Goal: Information Seeking & Learning: Learn about a topic

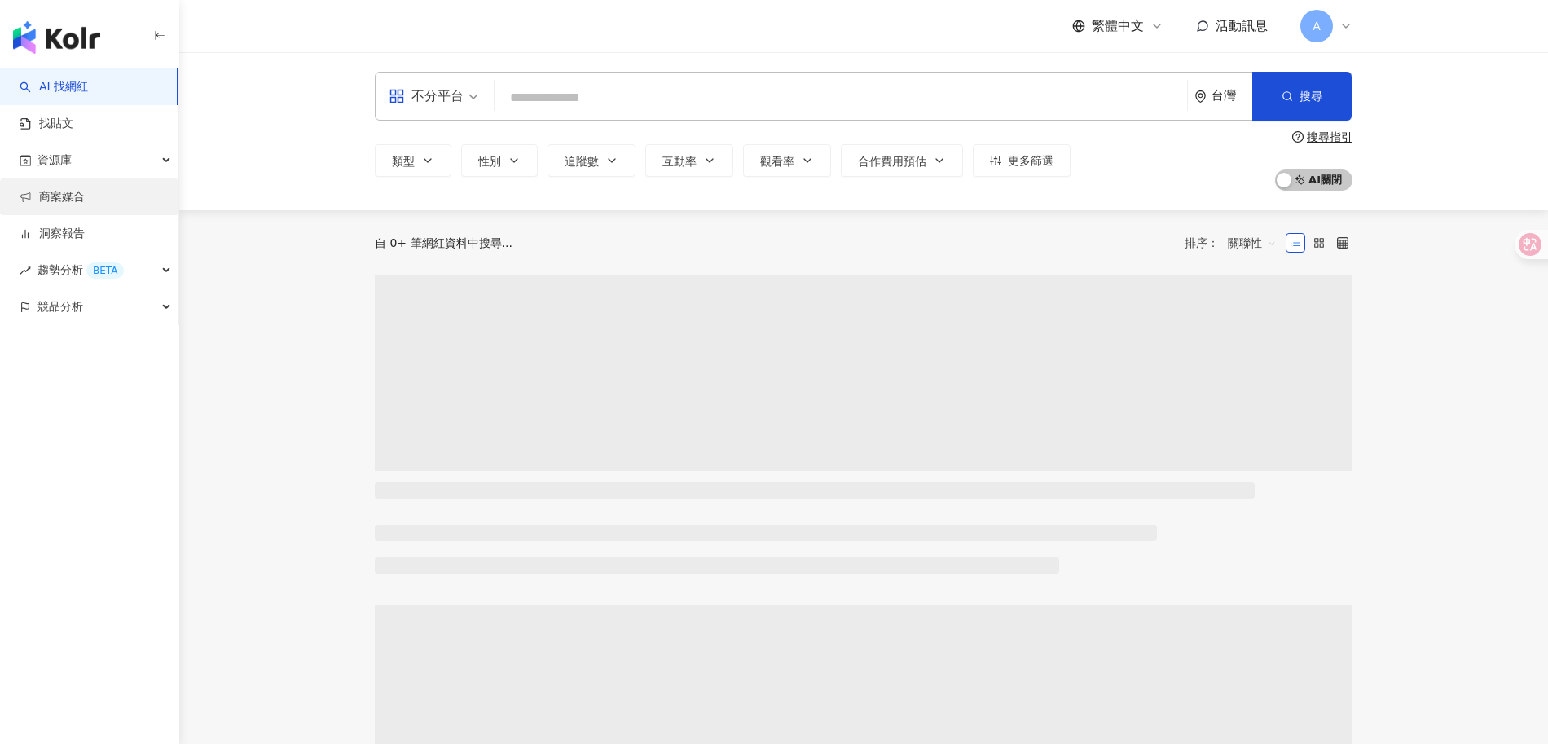
click at [78, 202] on link "商案媒合" at bounding box center [52, 197] width 65 height 16
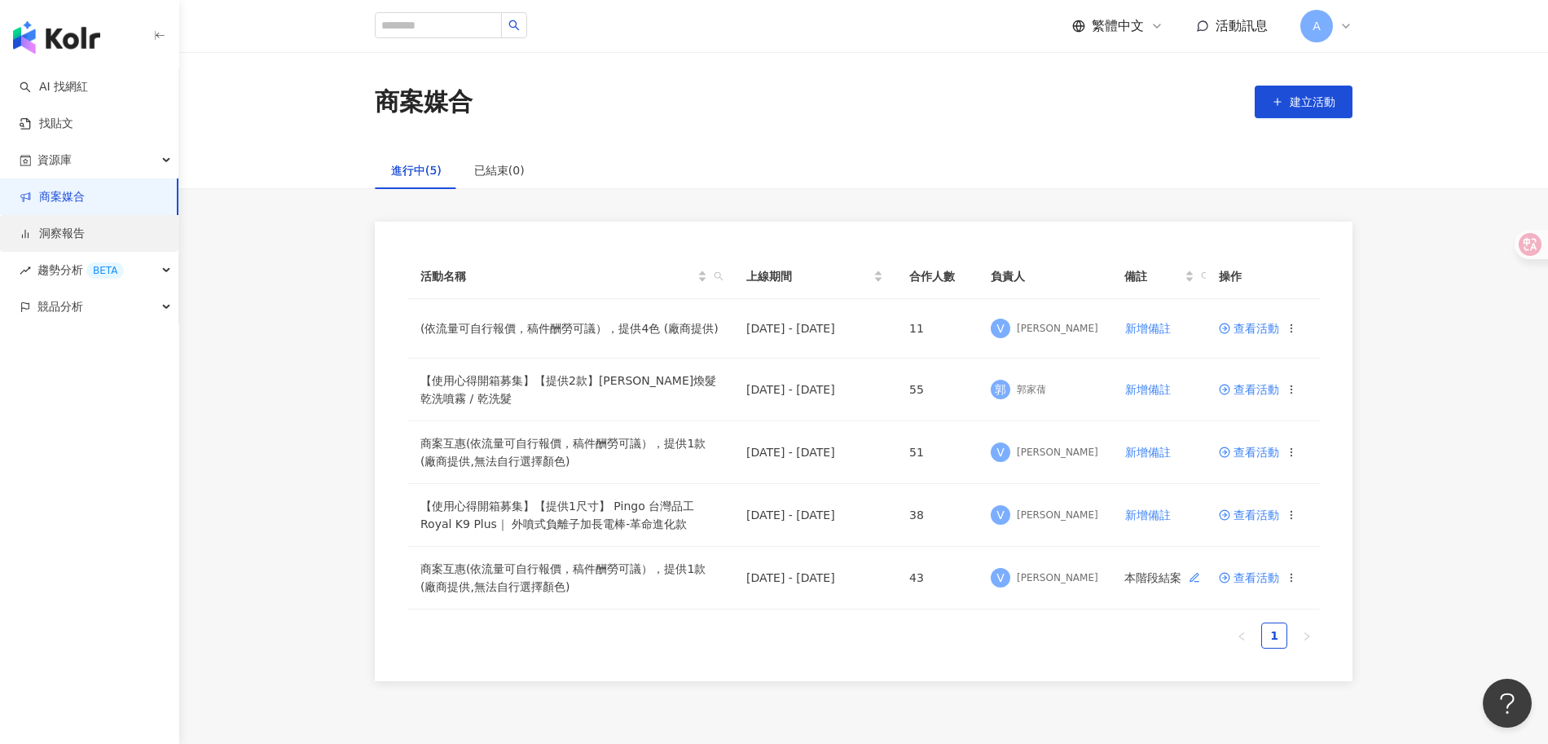
click at [38, 227] on link "洞察報告" at bounding box center [52, 234] width 65 height 16
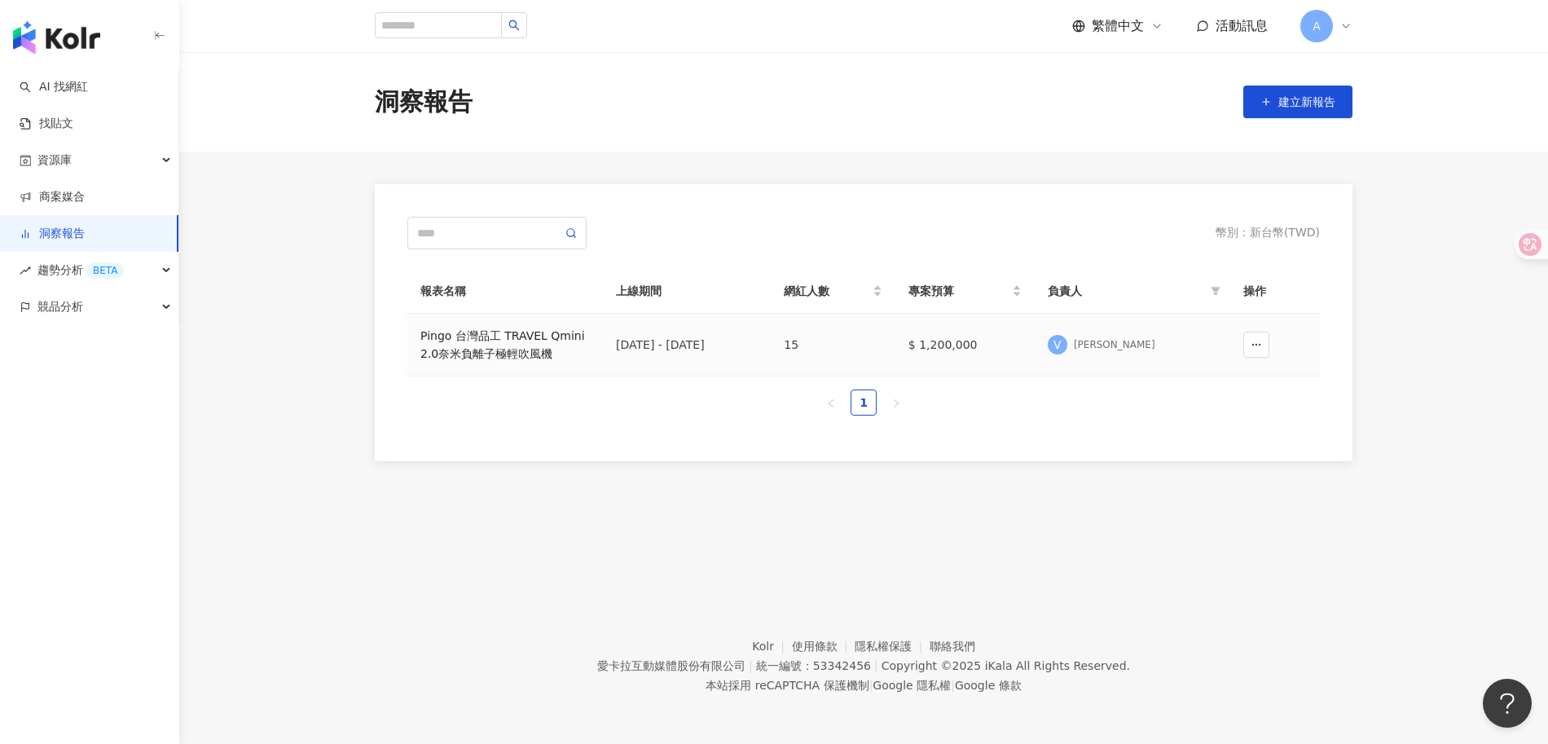
click at [498, 345] on div "Pingo 台灣品工 TRAVEL Qmini 2.0奈米負離子極輕吹風機" at bounding box center [504, 345] width 169 height 36
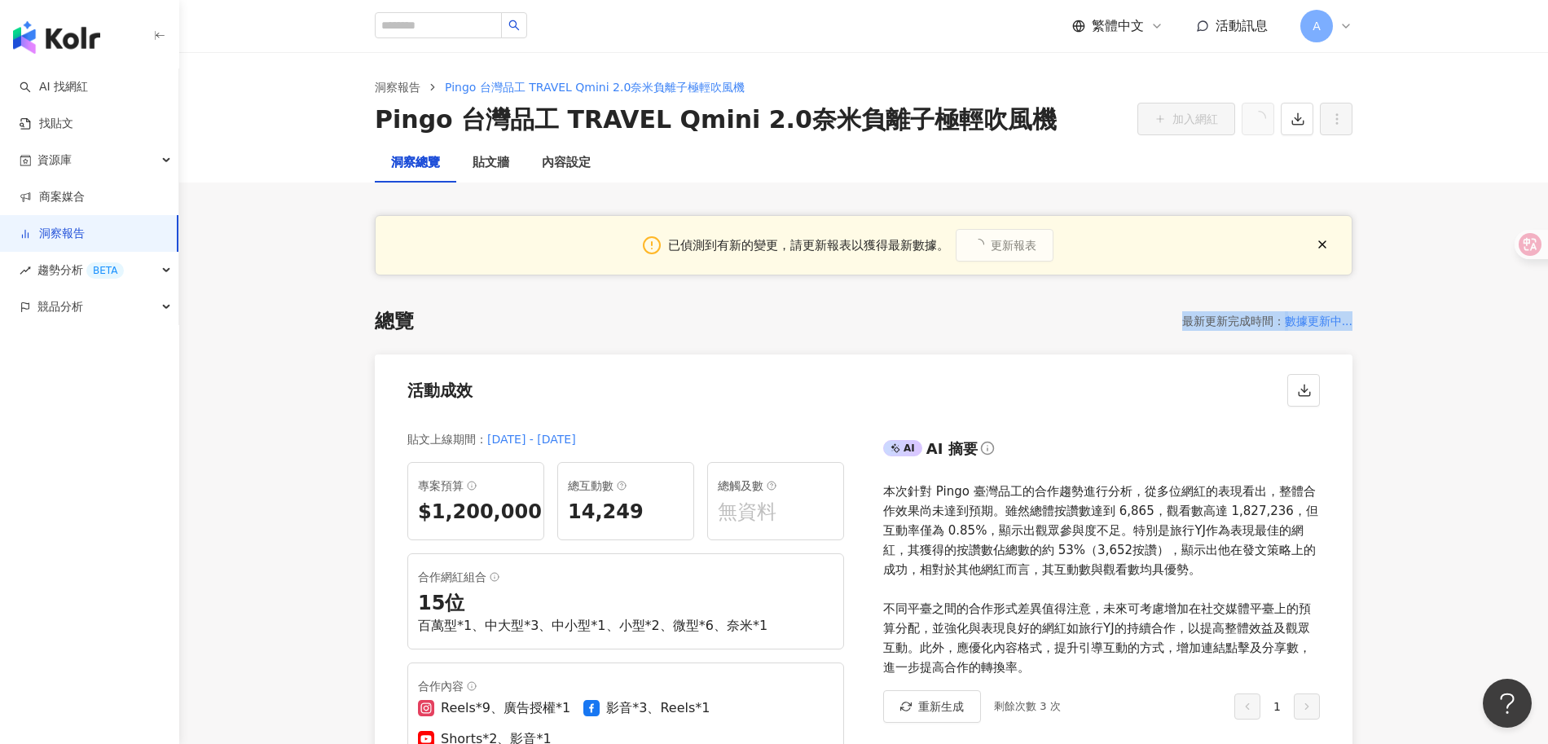
drag, startPoint x: 1182, startPoint y: 325, endPoint x: 1379, endPoint y: 322, distance: 197.2
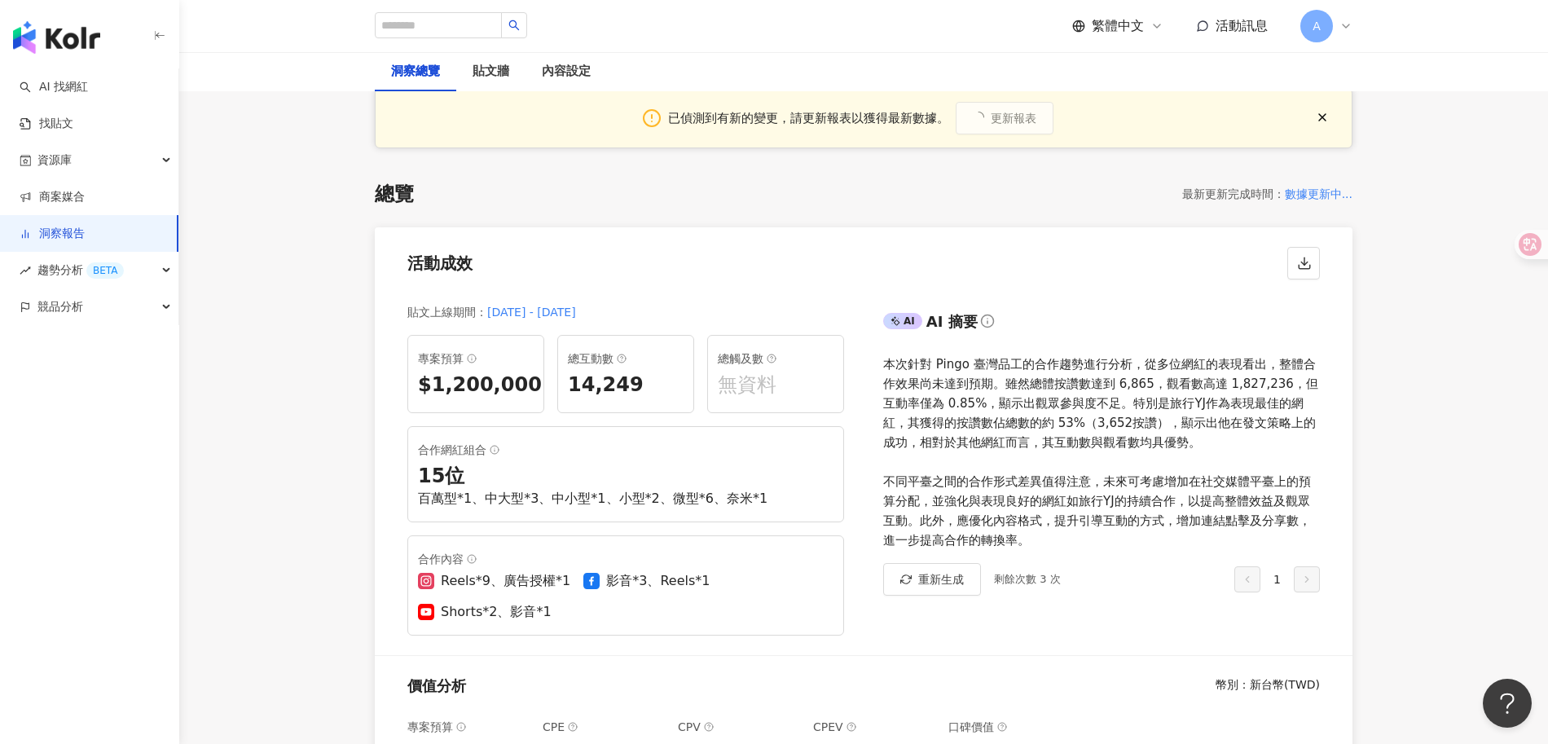
click at [1011, 148] on div "已偵測到有新的變更，請更新報表以獲得最新數據。 更新報表" at bounding box center [864, 118] width 978 height 60
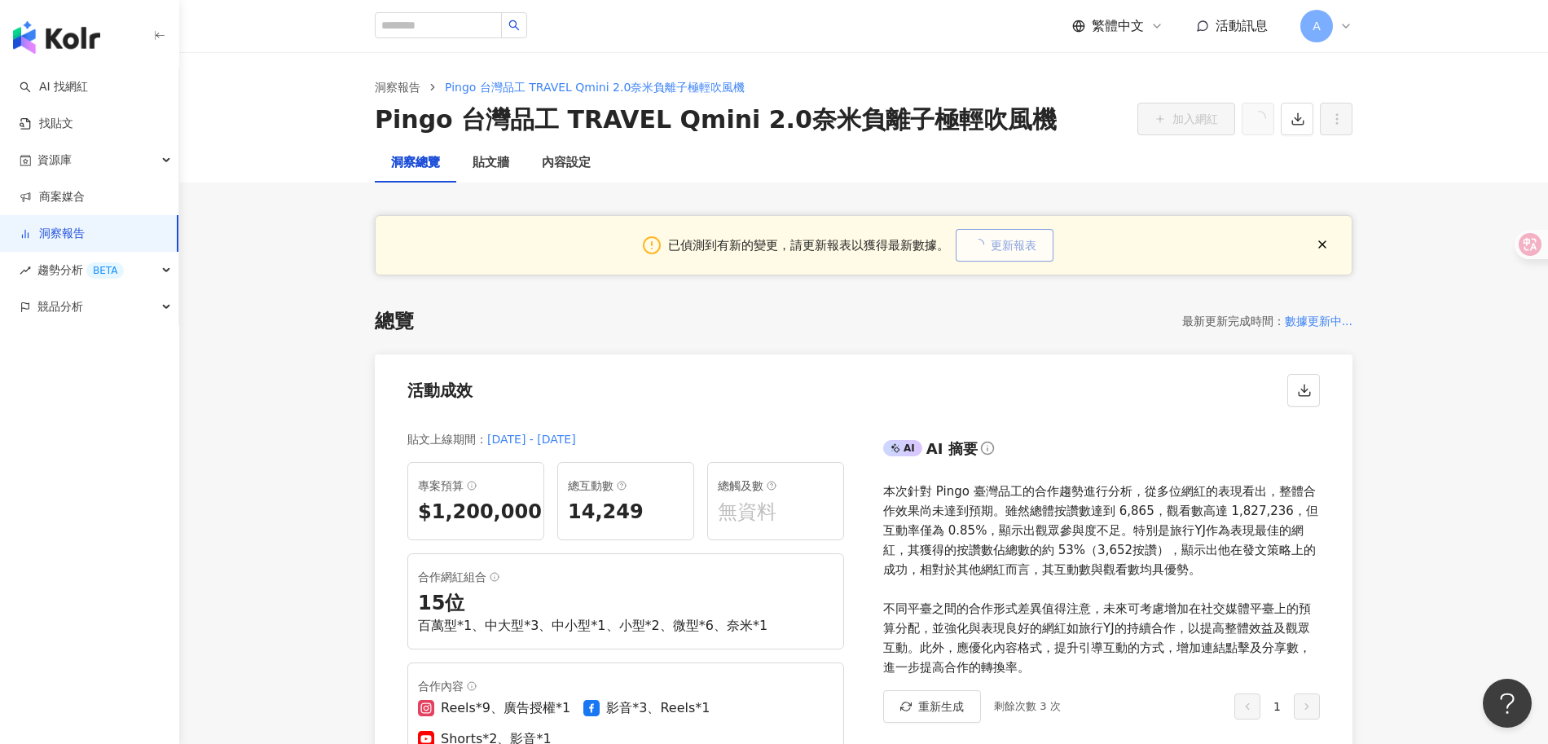
click at [1019, 244] on span "更新報表" at bounding box center [1014, 245] width 46 height 13
click at [1129, 258] on div "已偵測到有新的變更，請更新報表以獲得最新數據。 更新報表" at bounding box center [864, 244] width 978 height 60
click at [1341, 26] on icon at bounding box center [1346, 26] width 13 height 13
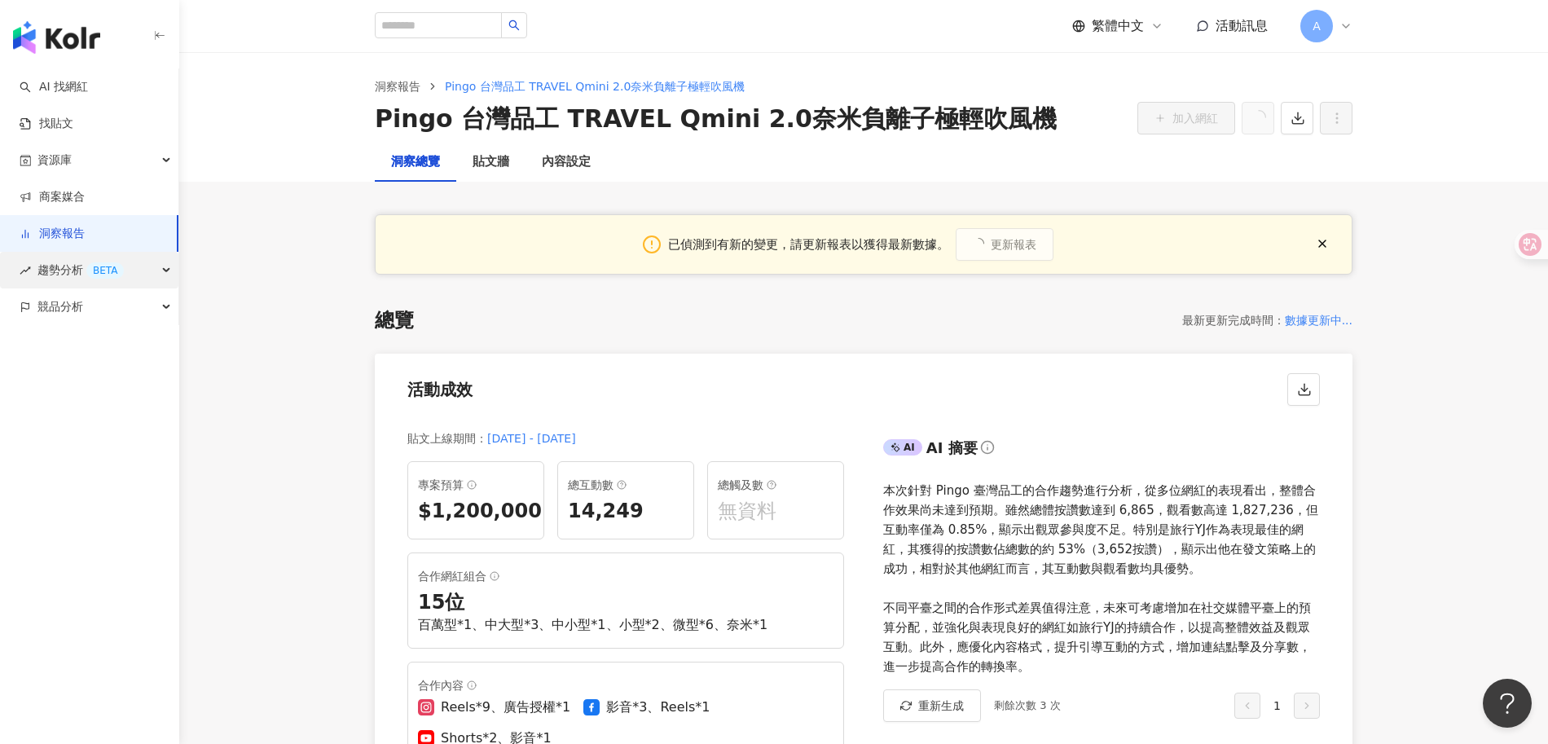
click at [117, 271] on div "BETA" at bounding box center [104, 270] width 37 height 16
click at [107, 346] on link "Hashtag 監測" at bounding box center [76, 344] width 74 height 16
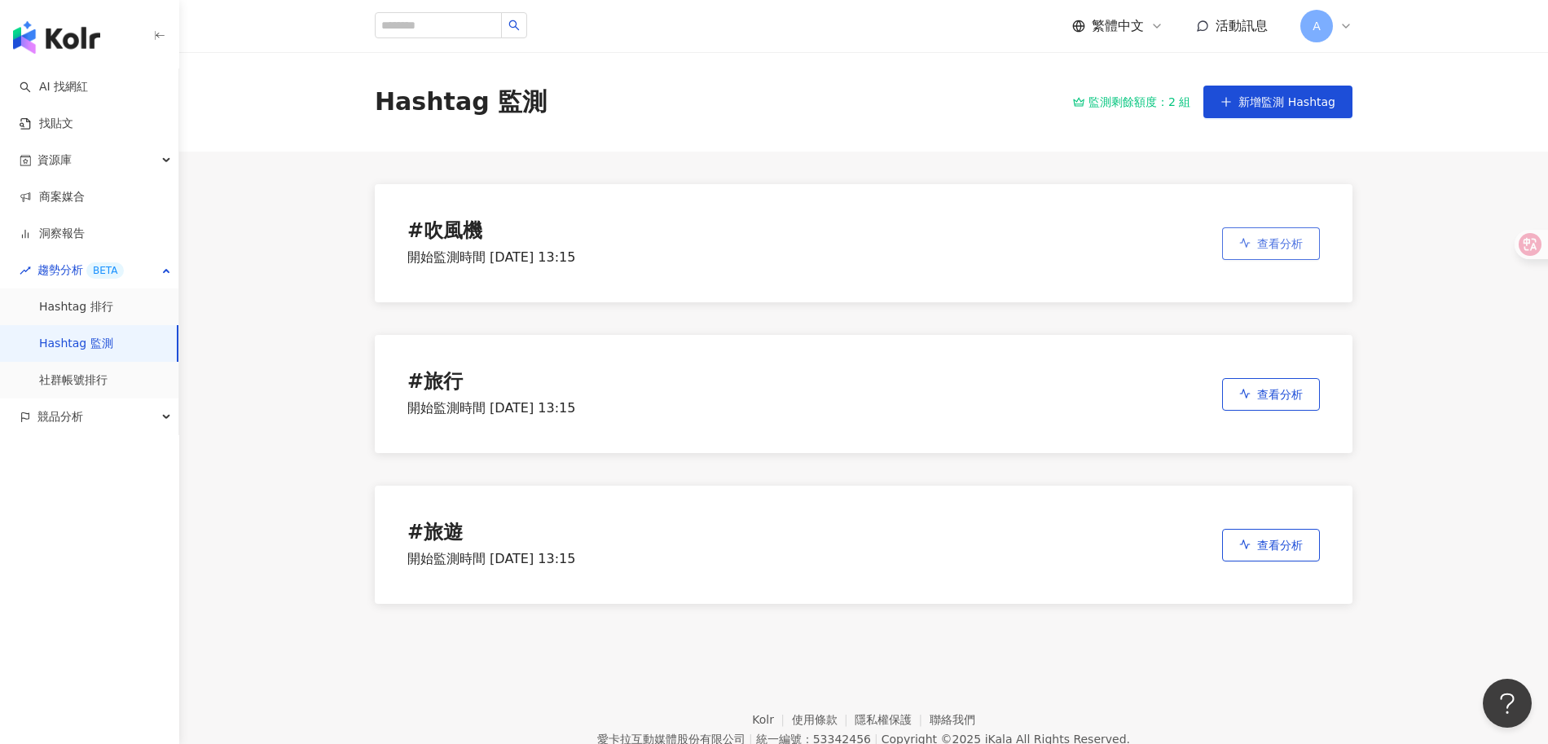
click at [1250, 241] on icon "button" at bounding box center [1244, 242] width 11 height 11
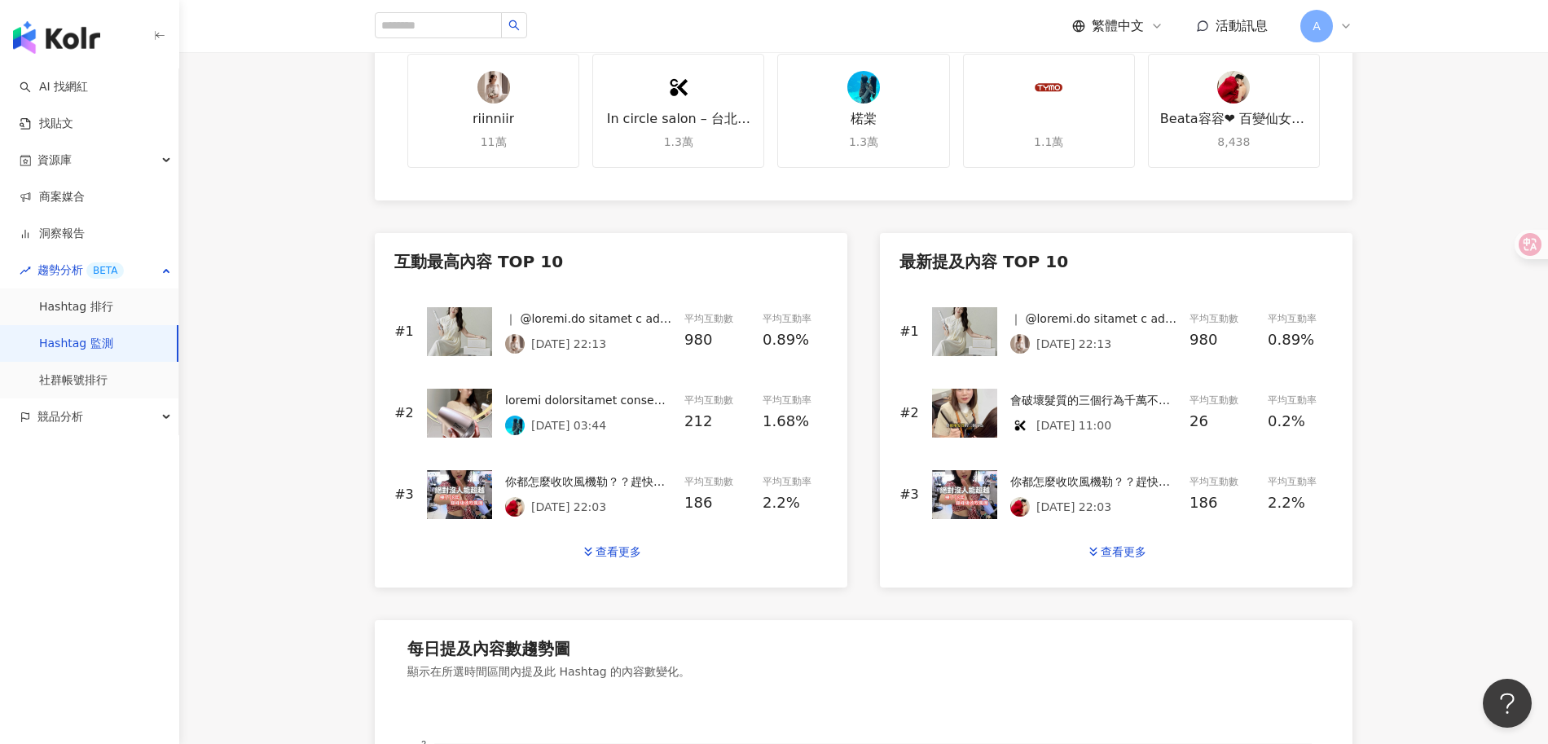
scroll to position [570, 0]
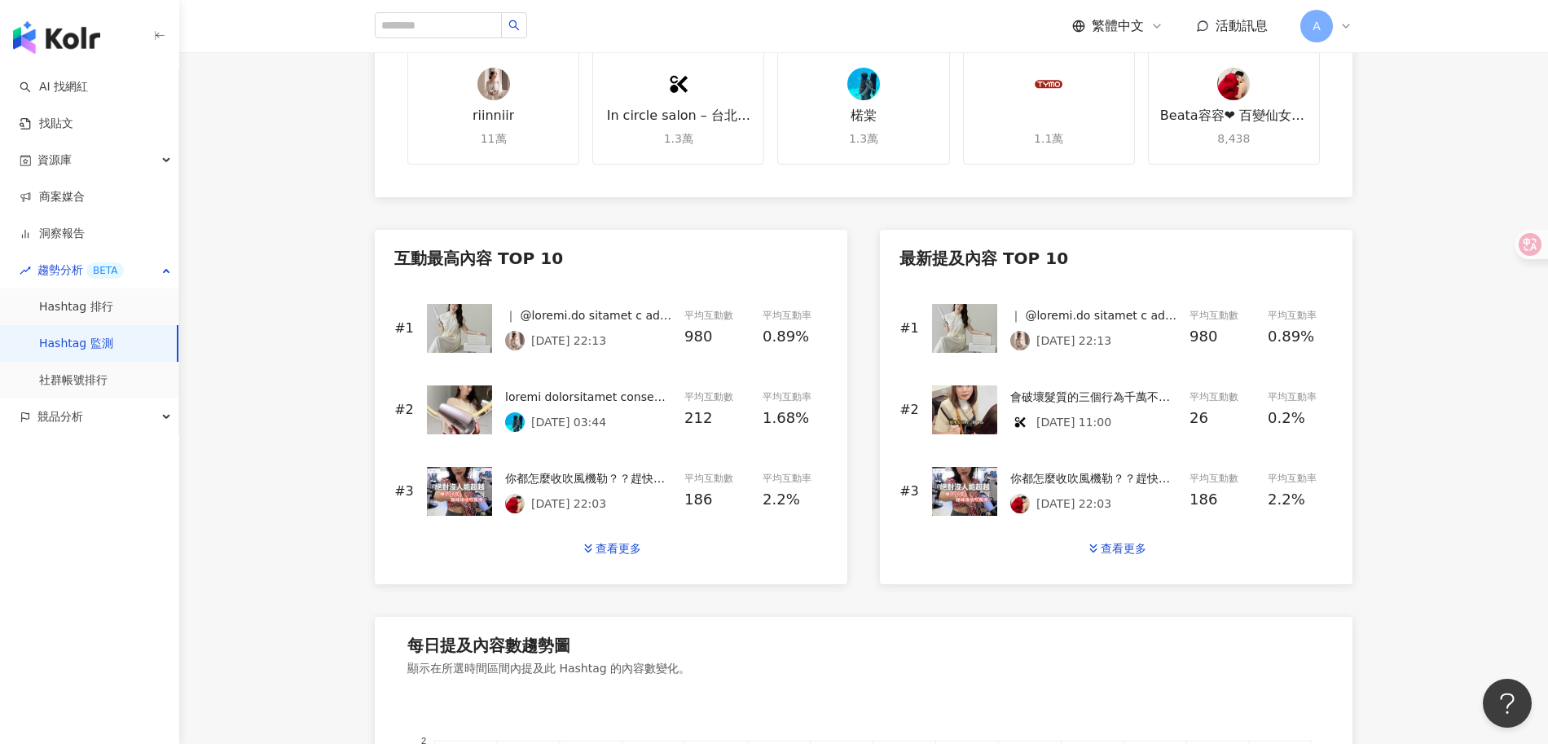
click at [609, 402] on div at bounding box center [588, 397] width 166 height 18
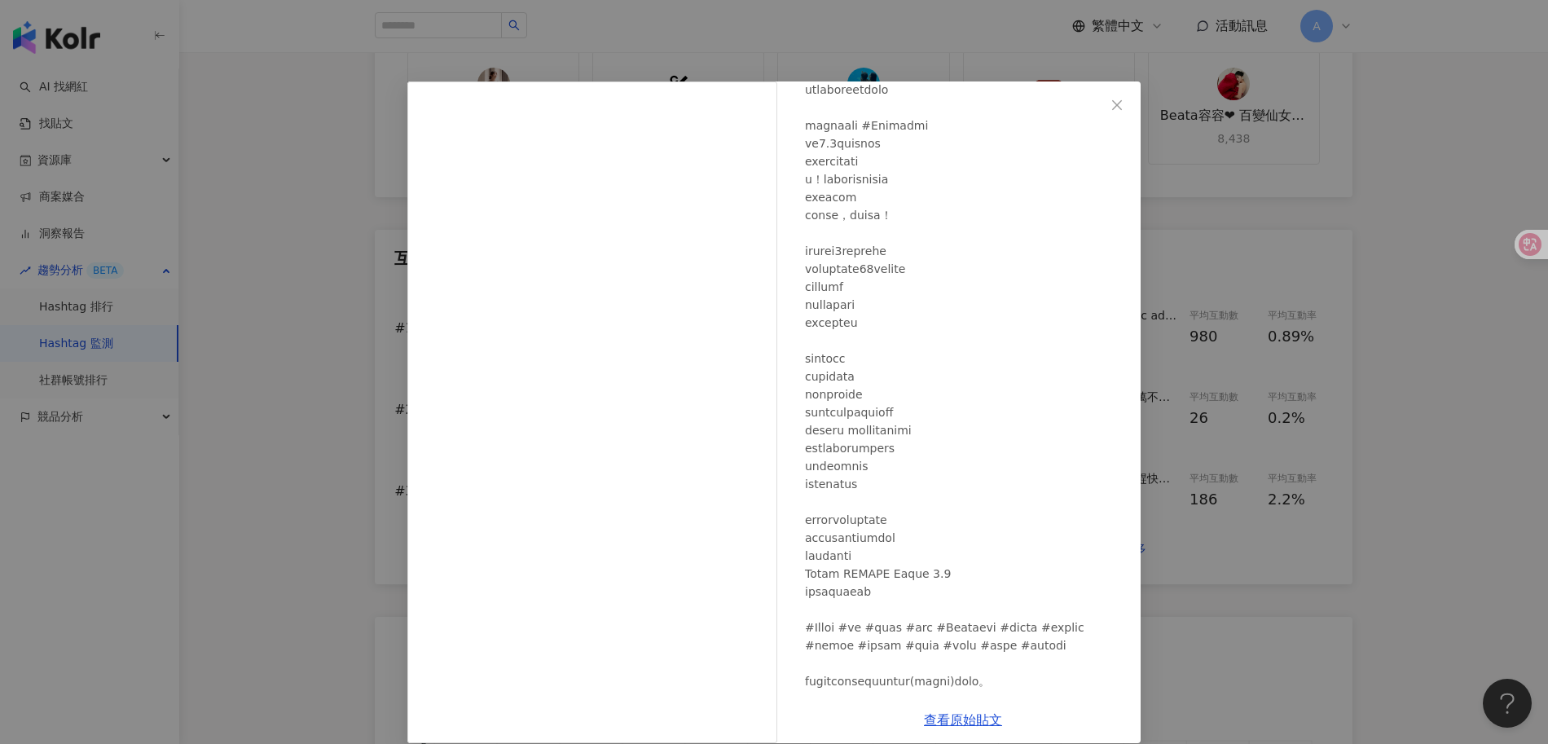
scroll to position [249, 0]
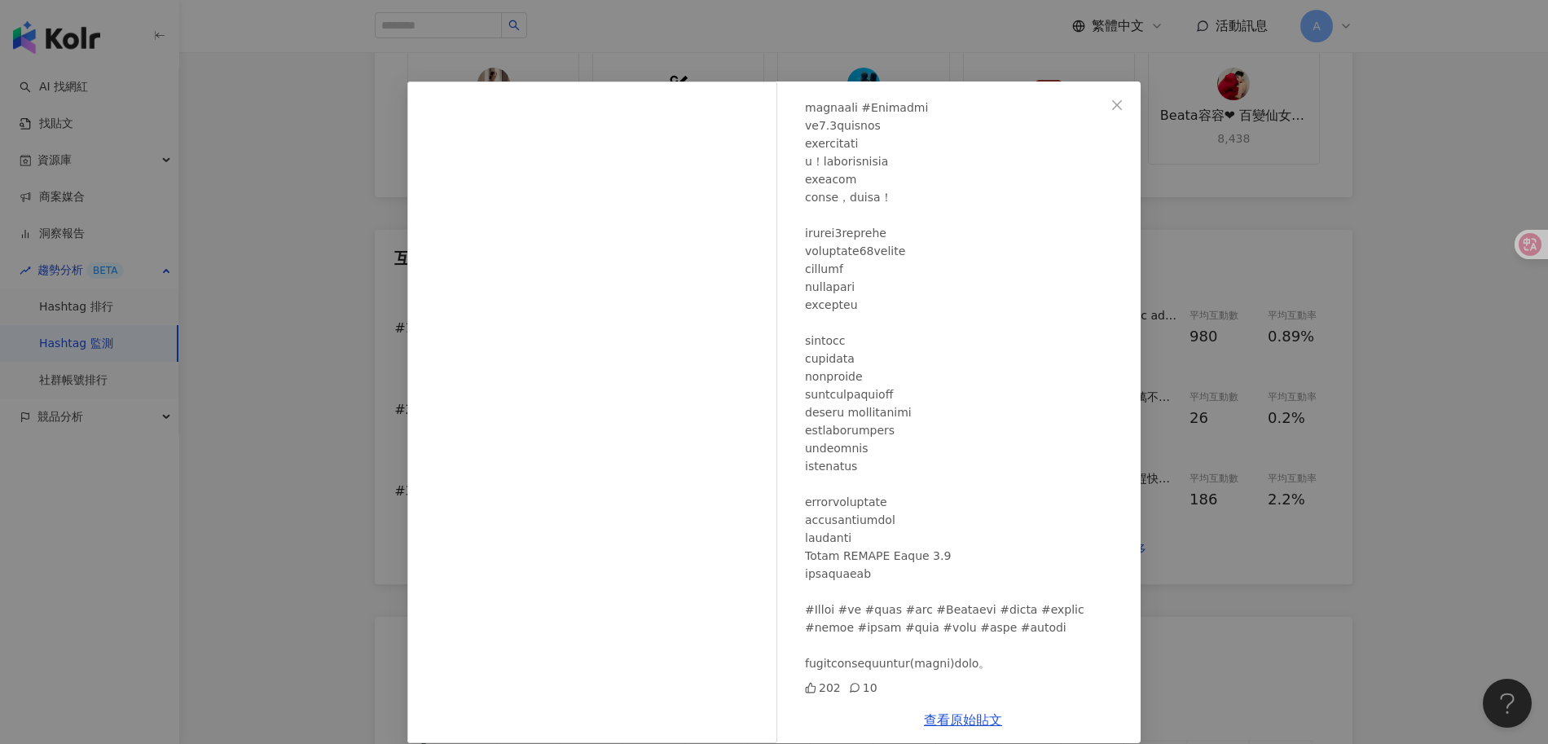
click at [1337, 652] on div "楉棠 2025/8/26 202 10 查看原始貼文" at bounding box center [774, 372] width 1548 height 744
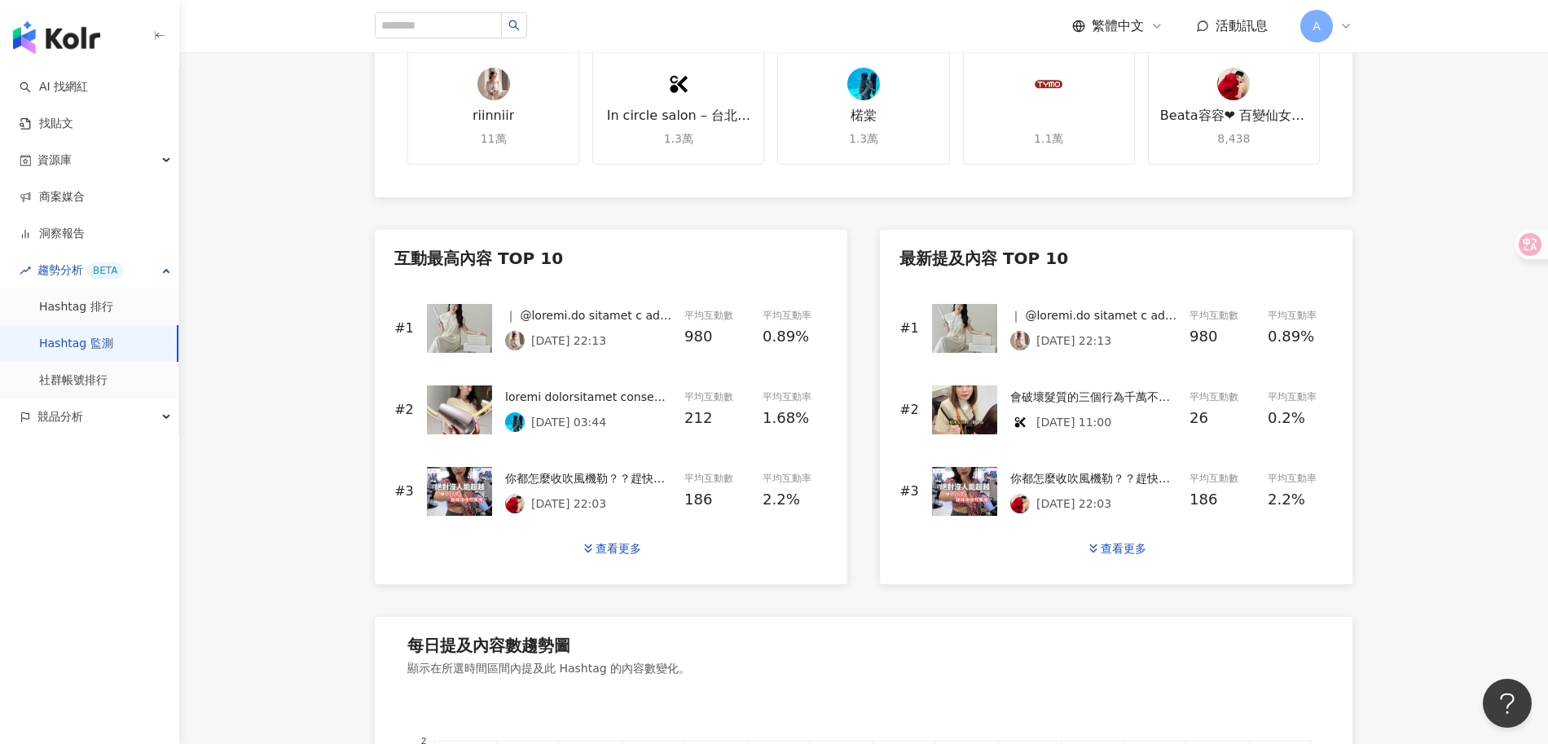
click at [598, 477] on div "你都怎麼收吹風機勒？？趕快跟我分享 #吹風機 #髮型設計師 #桃園髮廊 #楊梅埔心 #楊梅推薦 #容容2025life #容入你life #美髮設計師" at bounding box center [588, 478] width 166 height 18
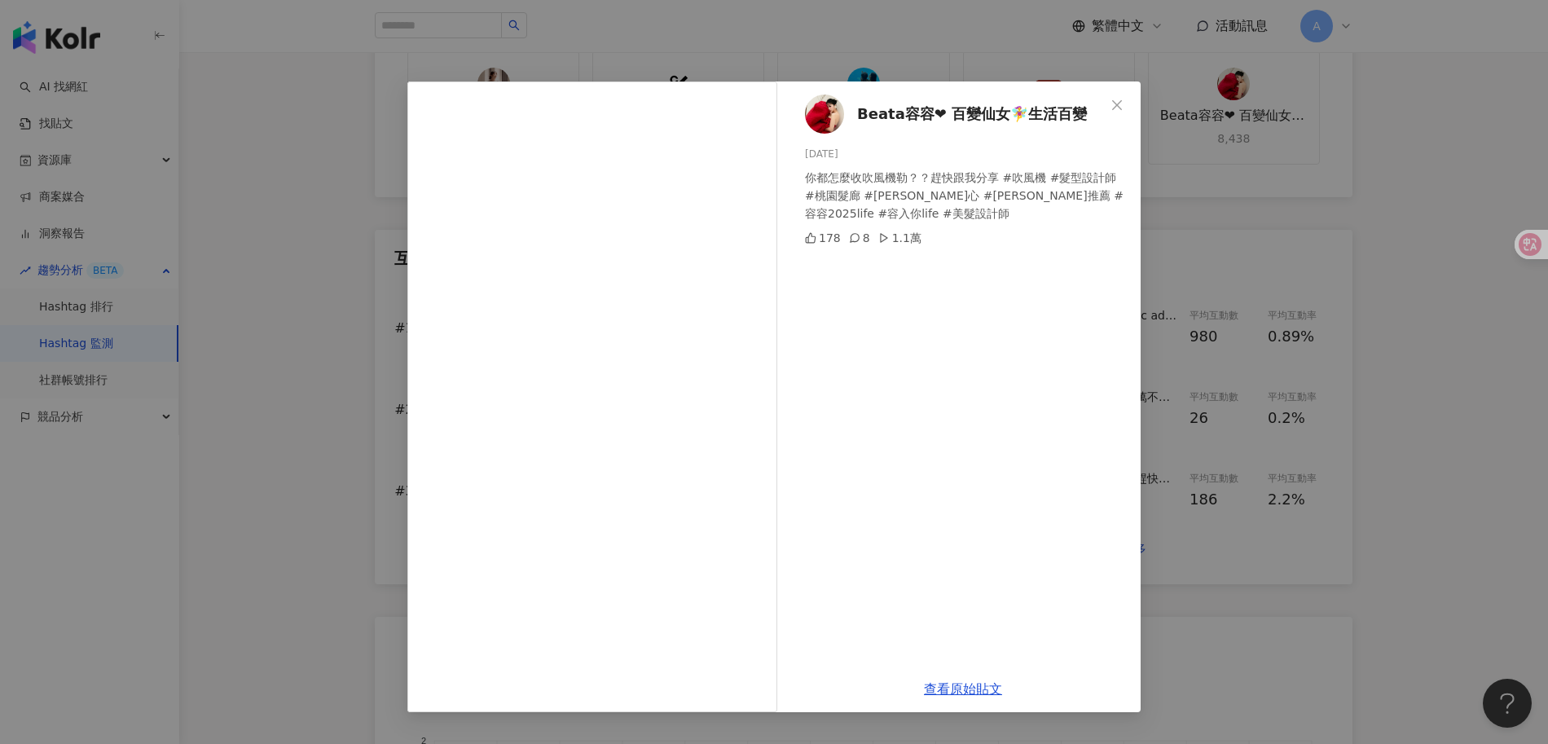
click at [1292, 583] on div "Beata容容❤︎︎ 百變仙女🧚‍♀️生活百變 2025/8/26 你都怎麼收吹風機勒？？趕快跟我分享 #吹風機 #髮型設計師 #桃園髮廊 #楊梅埔心 #楊梅…" at bounding box center [774, 372] width 1548 height 744
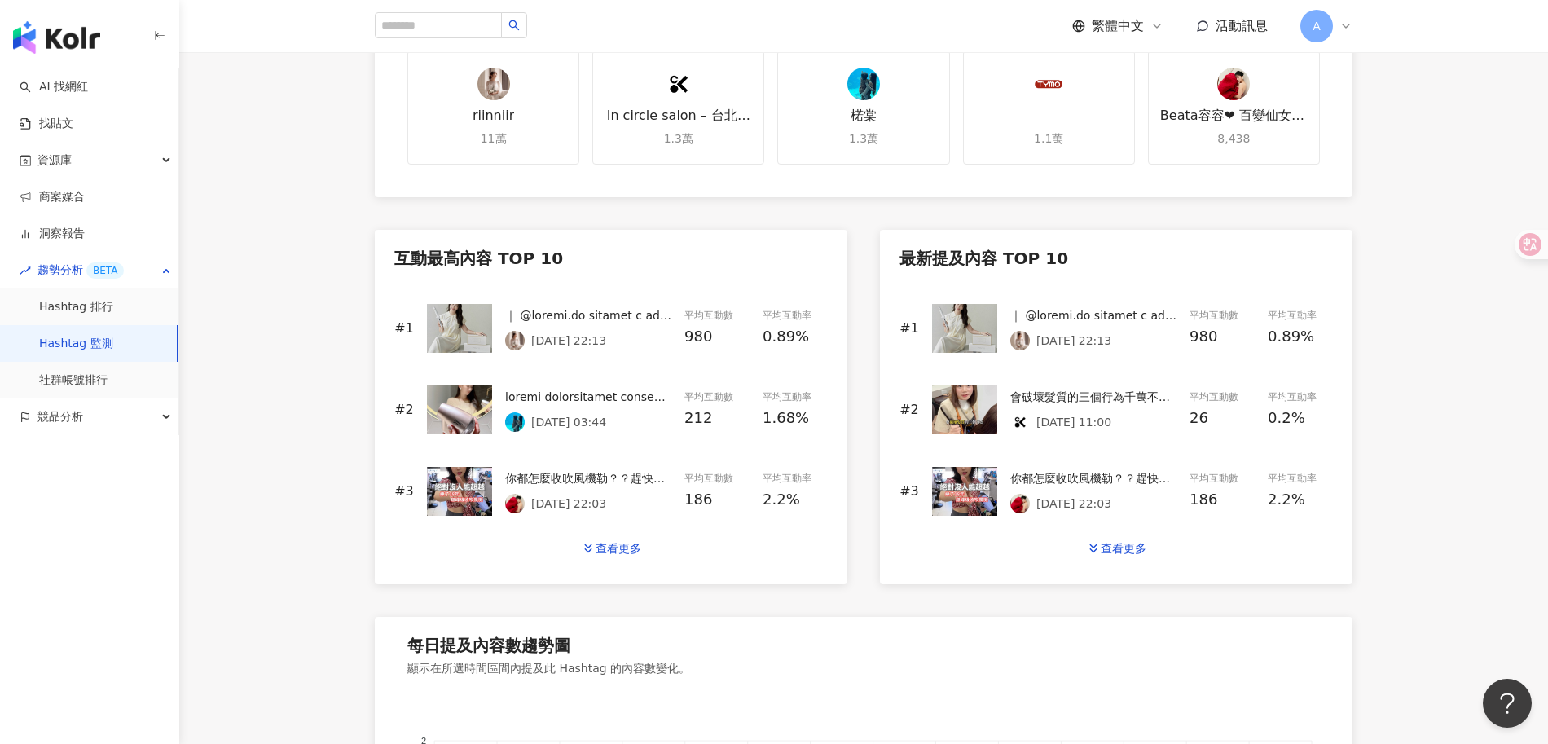
click at [575, 398] on div at bounding box center [588, 397] width 166 height 18
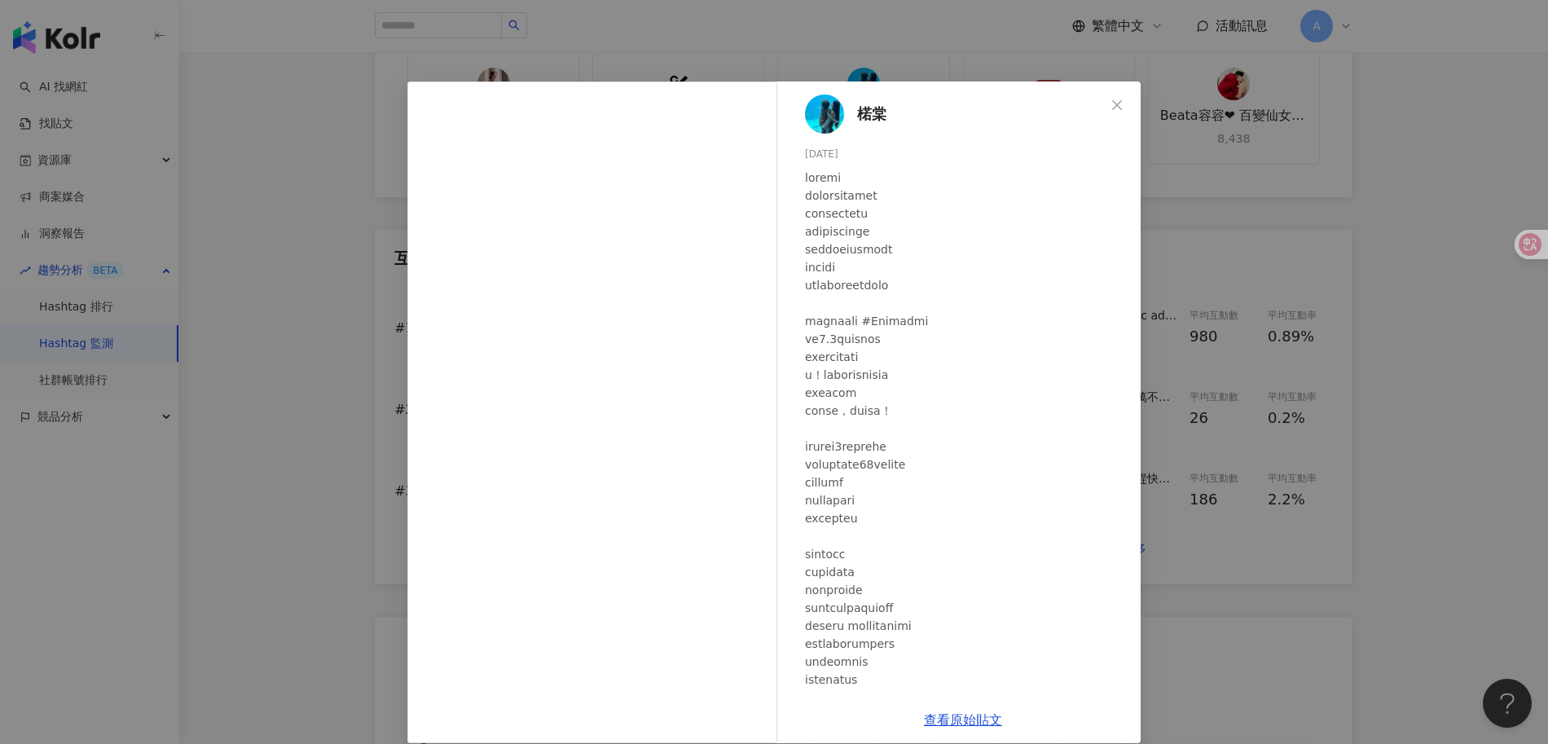
click at [967, 365] on div at bounding box center [966, 527] width 323 height 717
click at [979, 719] on link "查看原始貼文" at bounding box center [963, 719] width 78 height 15
click at [1323, 362] on div "楉棠 2025/8/26 202 10 查看原始貼文" at bounding box center [774, 372] width 1548 height 744
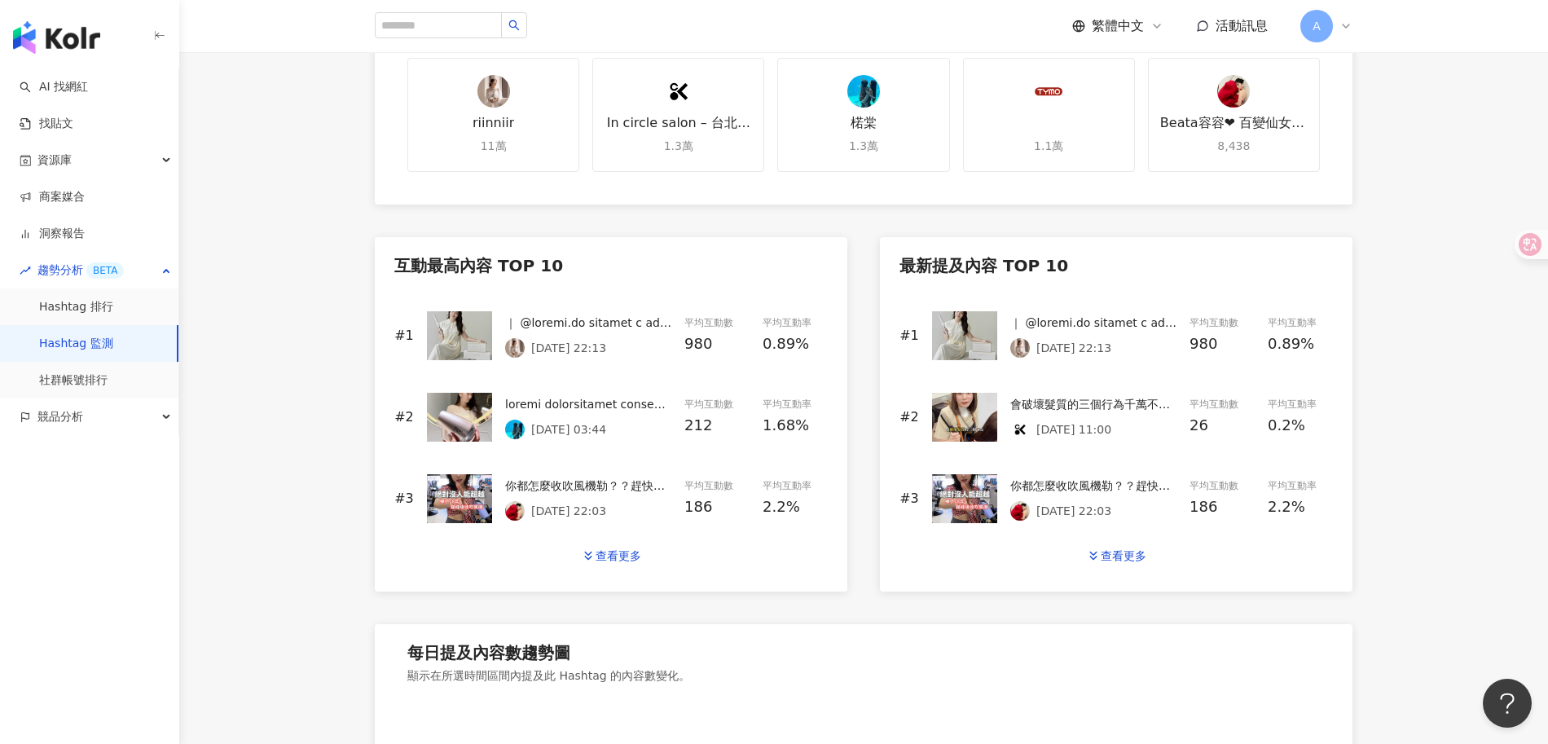
scroll to position [531, 0]
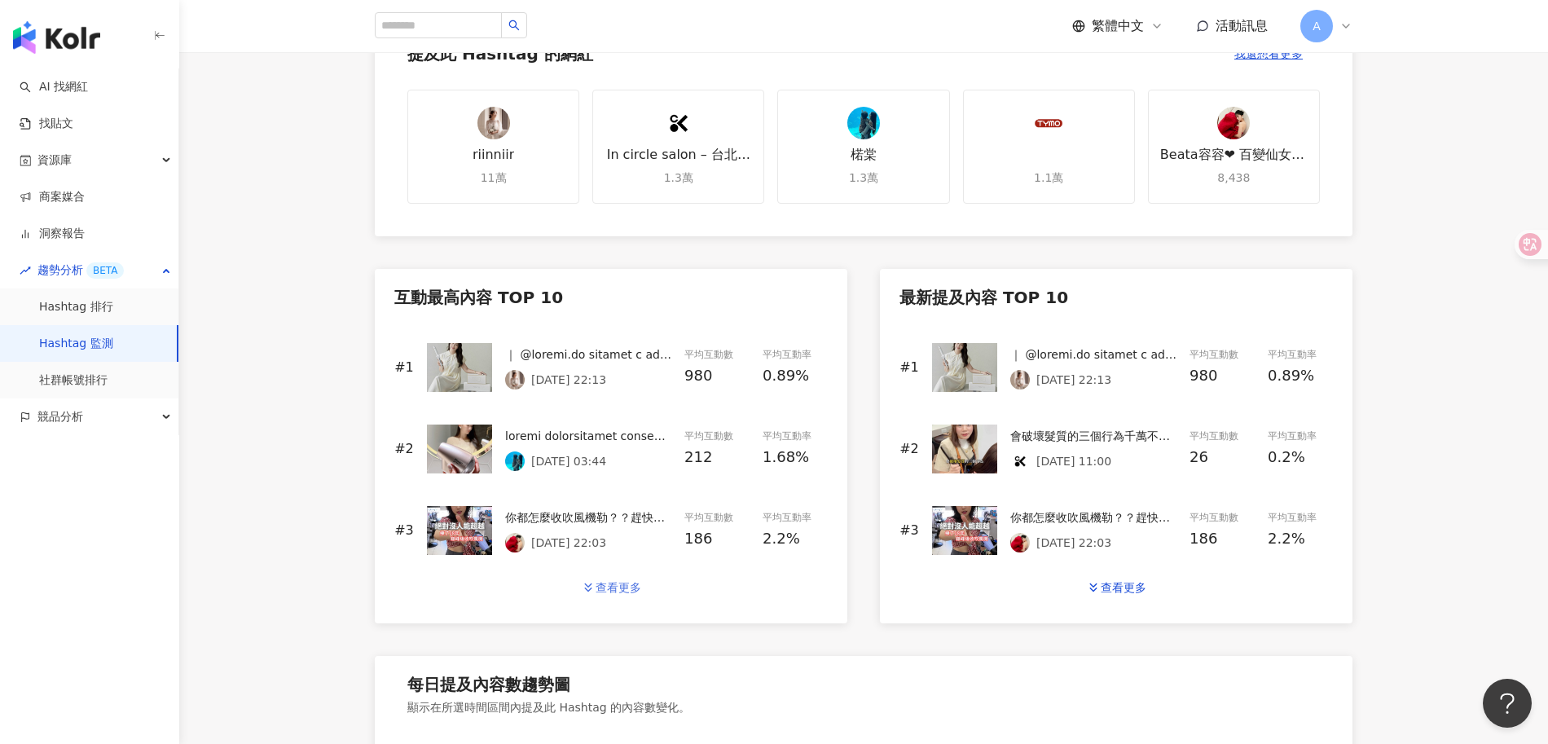
click at [624, 581] on div "查看更多" at bounding box center [619, 587] width 46 height 13
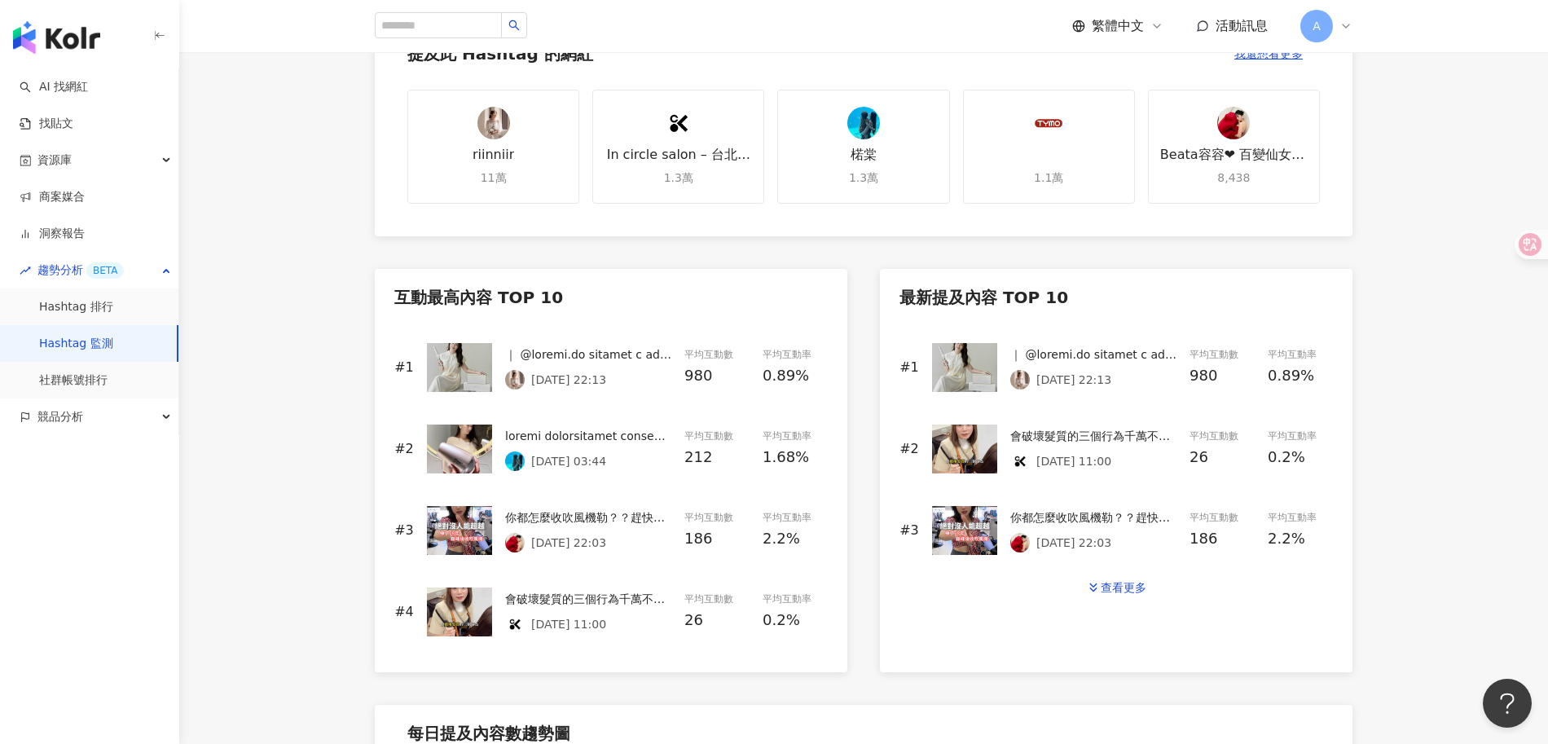
click at [595, 354] on div at bounding box center [588, 354] width 166 height 18
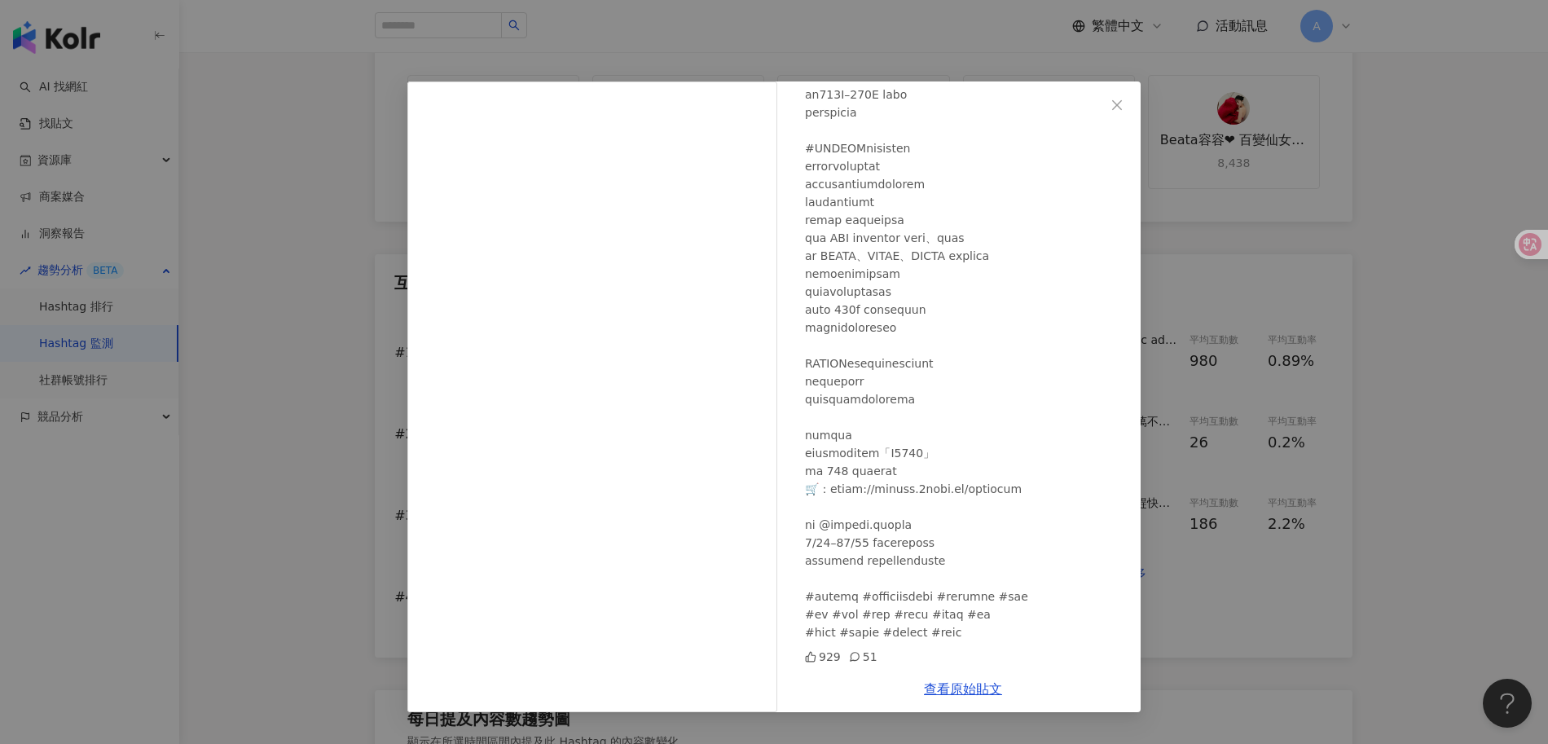
scroll to position [631, 0]
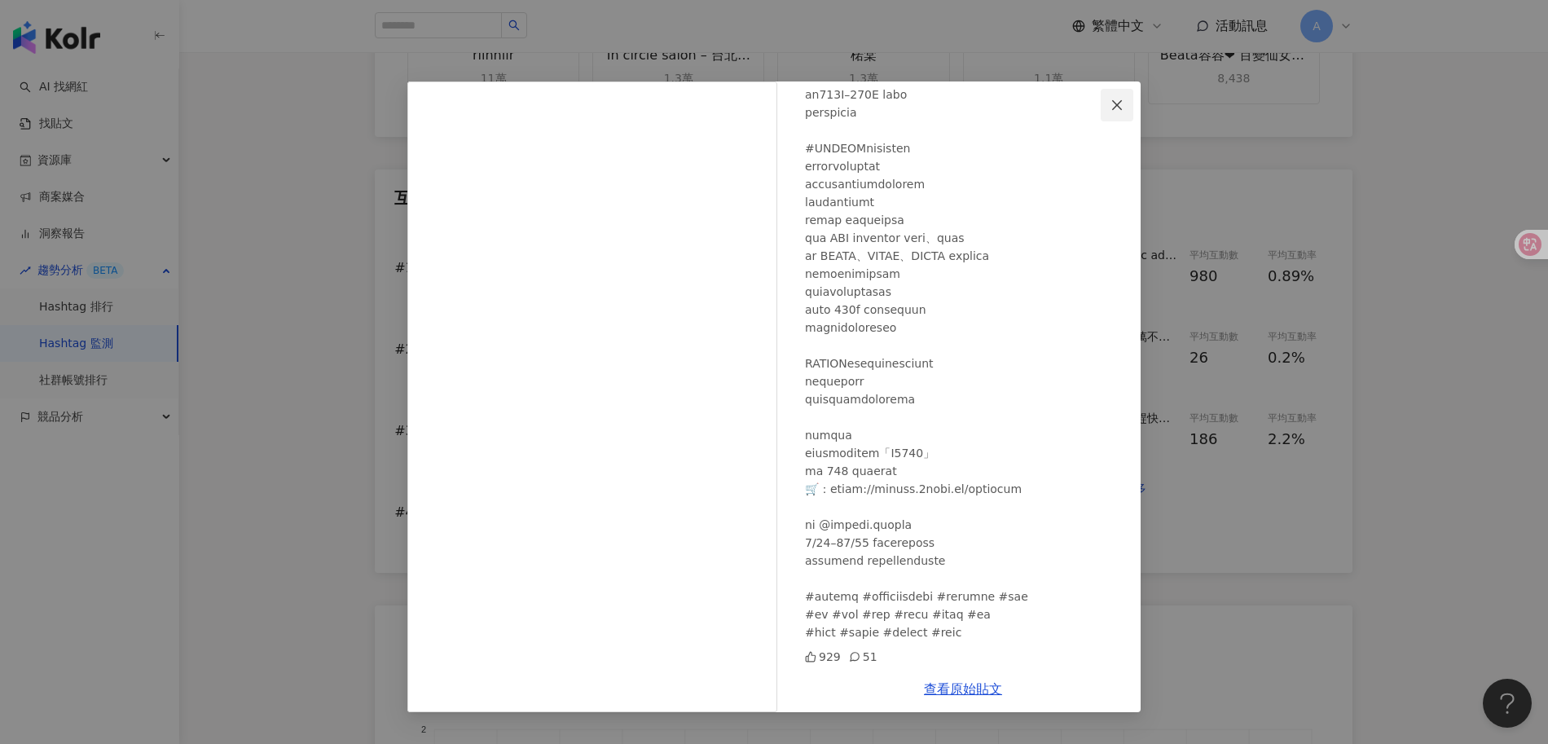
click at [1111, 109] on icon "close" at bounding box center [1117, 105] width 13 height 13
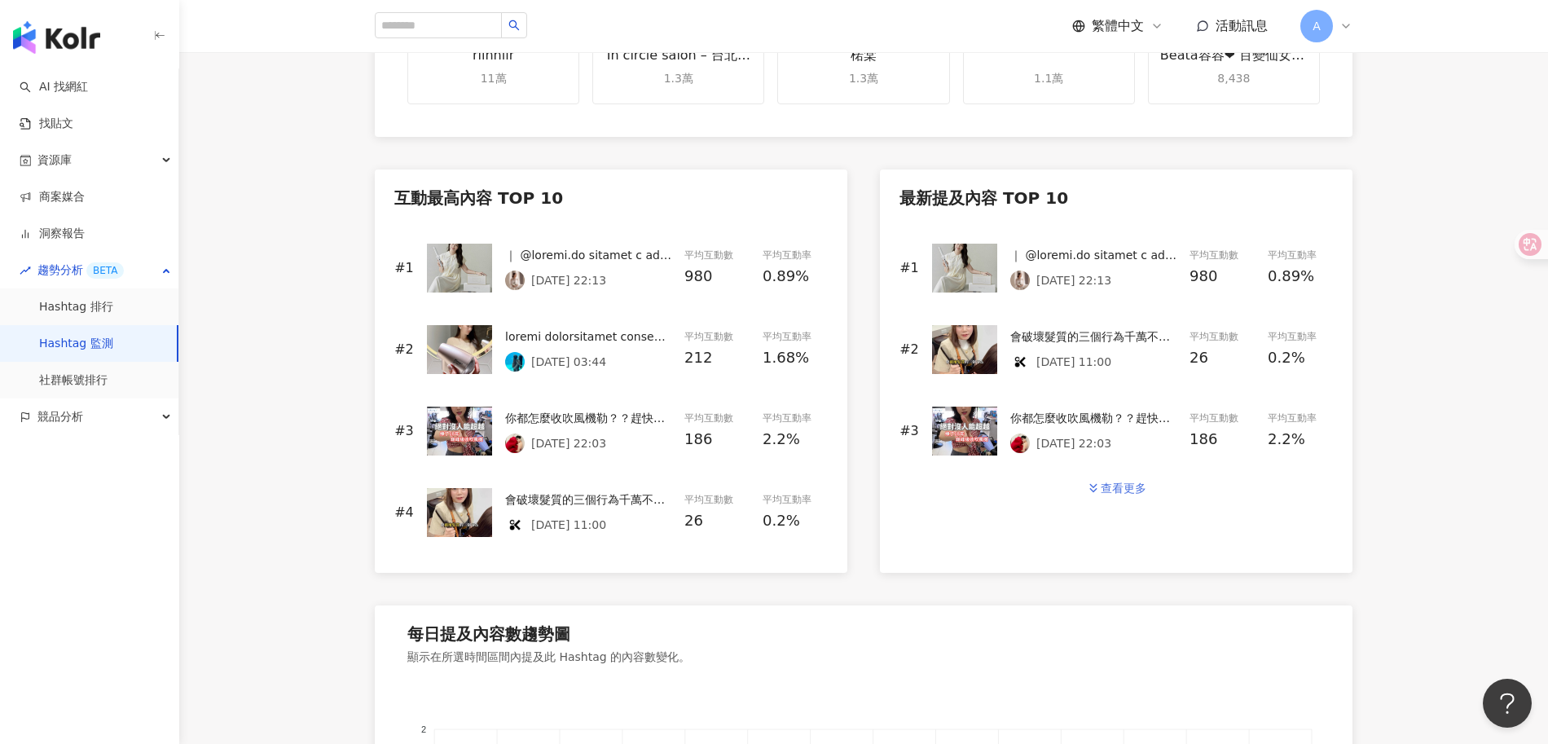
click at [1126, 491] on div "查看更多" at bounding box center [1124, 488] width 46 height 13
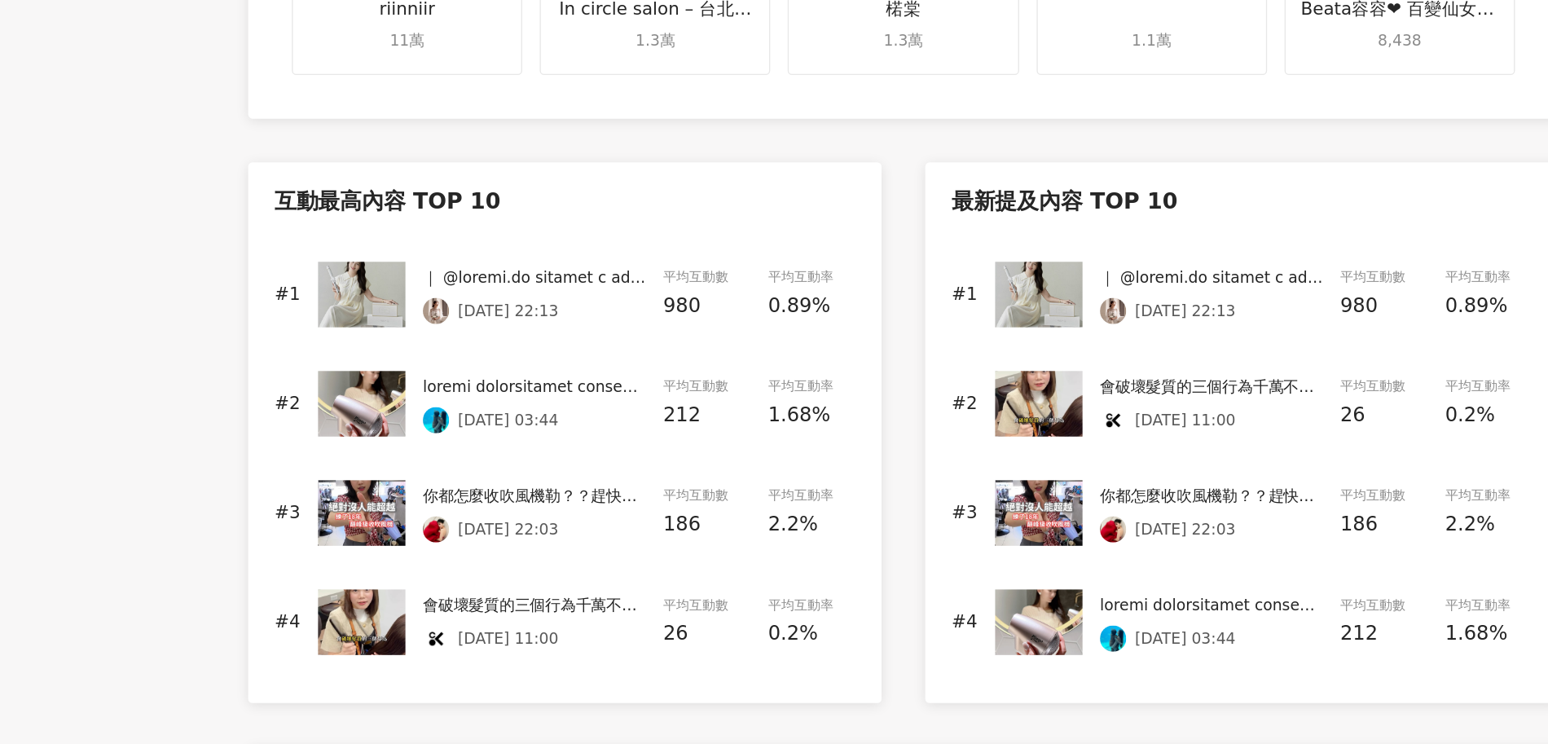
scroll to position [524, 0]
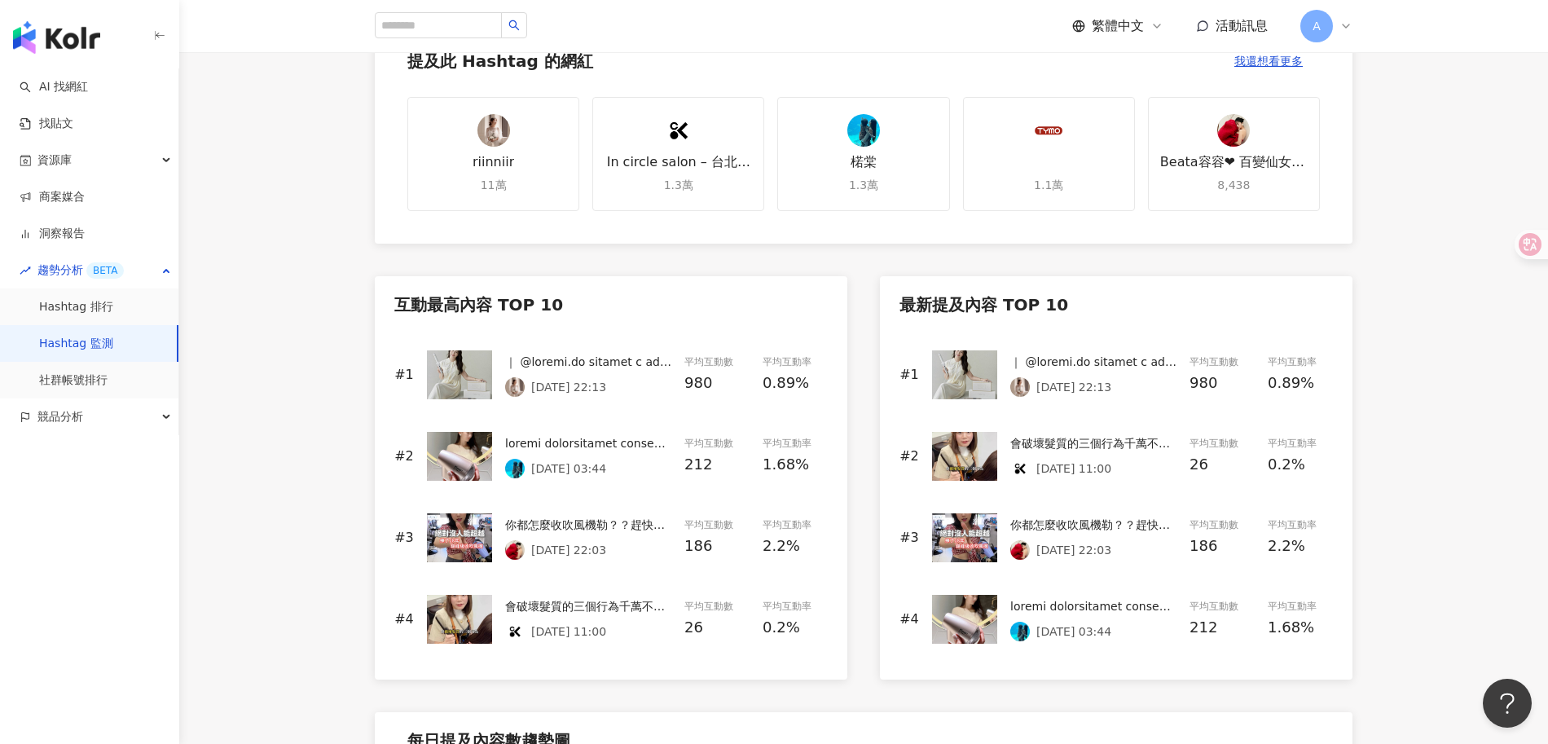
click at [483, 302] on div "互動最高內容 TOP 10" at bounding box center [610, 305] width 433 height 19
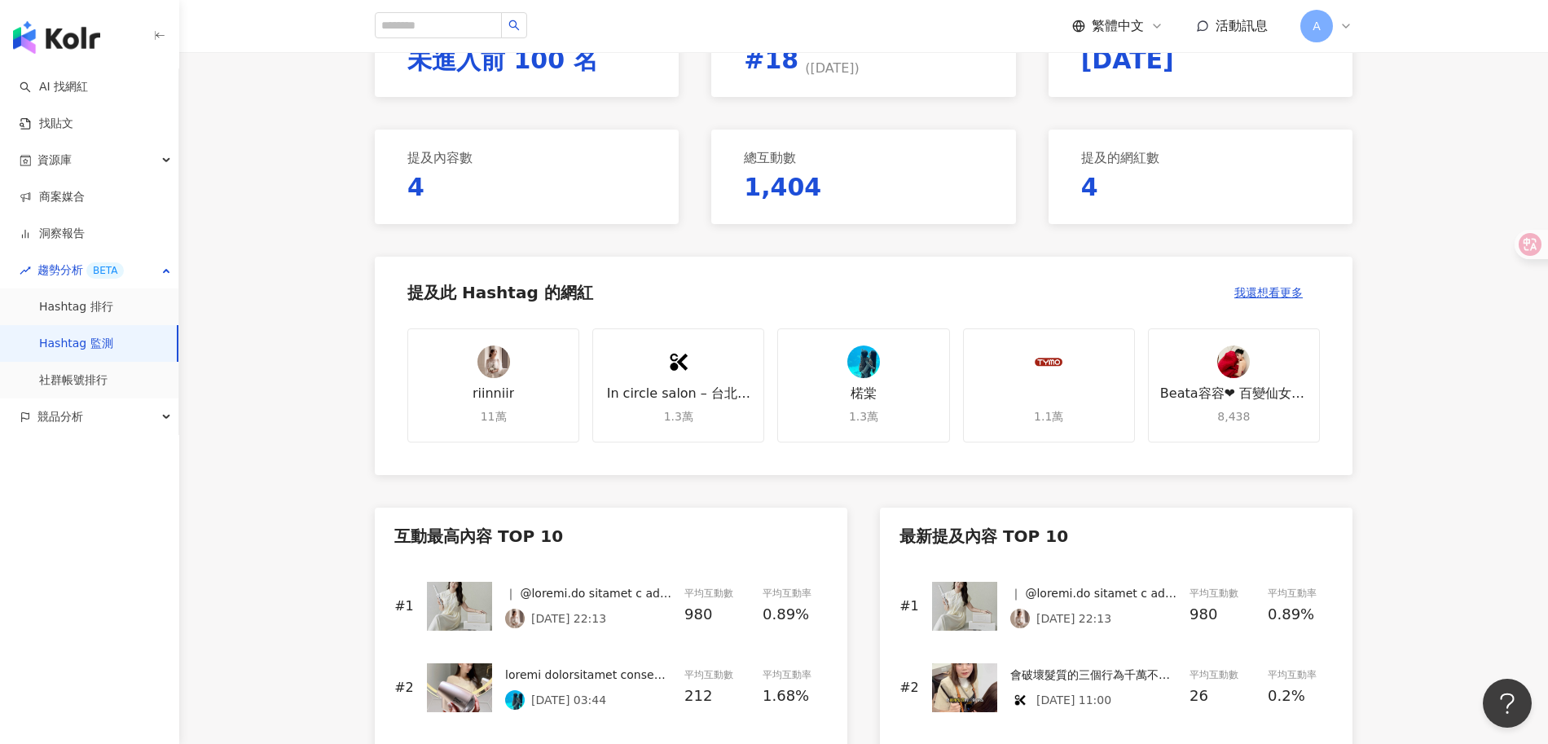
scroll to position [0, 0]
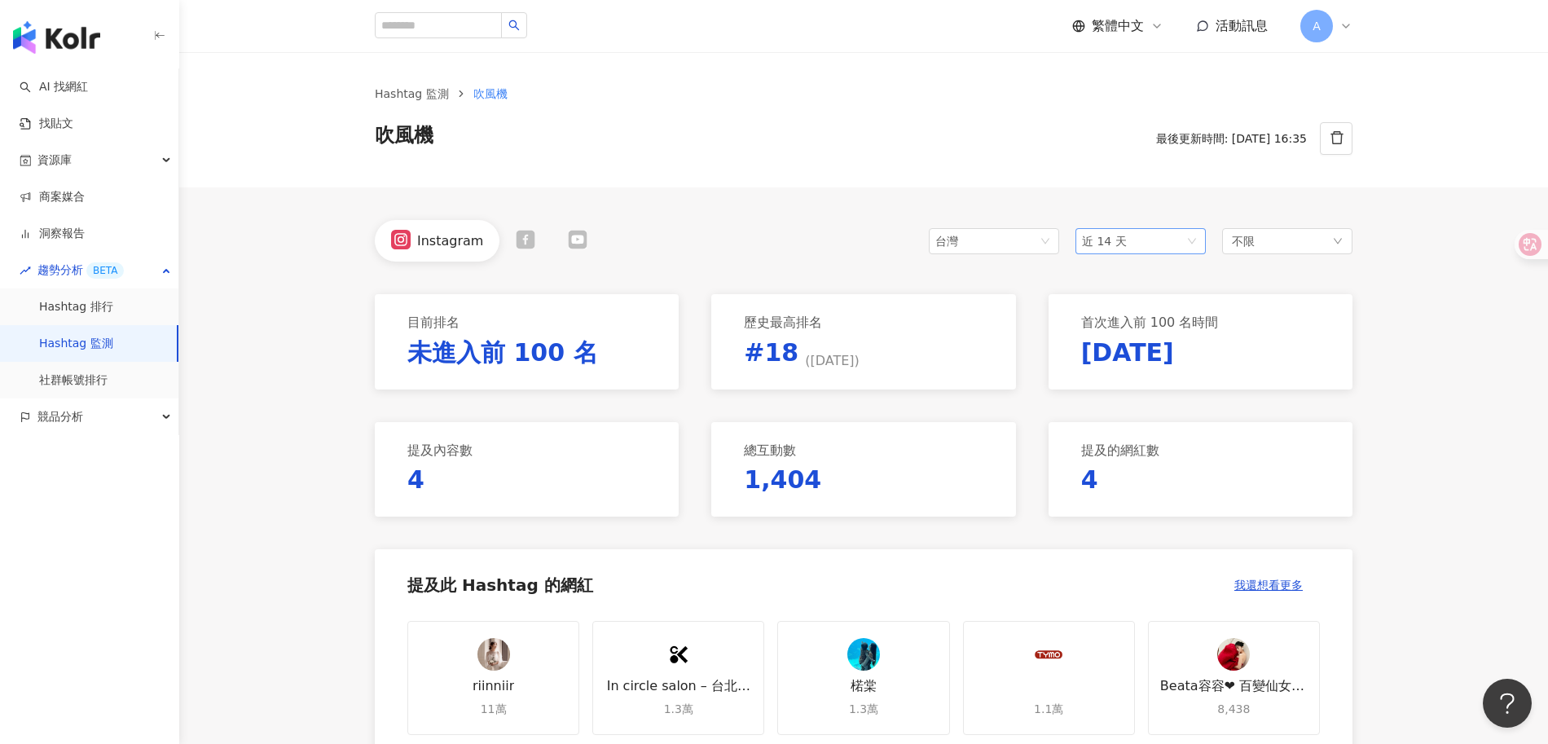
click at [1159, 241] on span "近 14 天" at bounding box center [1140, 241] width 117 height 24
click at [1144, 356] on div "近六個月" at bounding box center [1141, 358] width 104 height 18
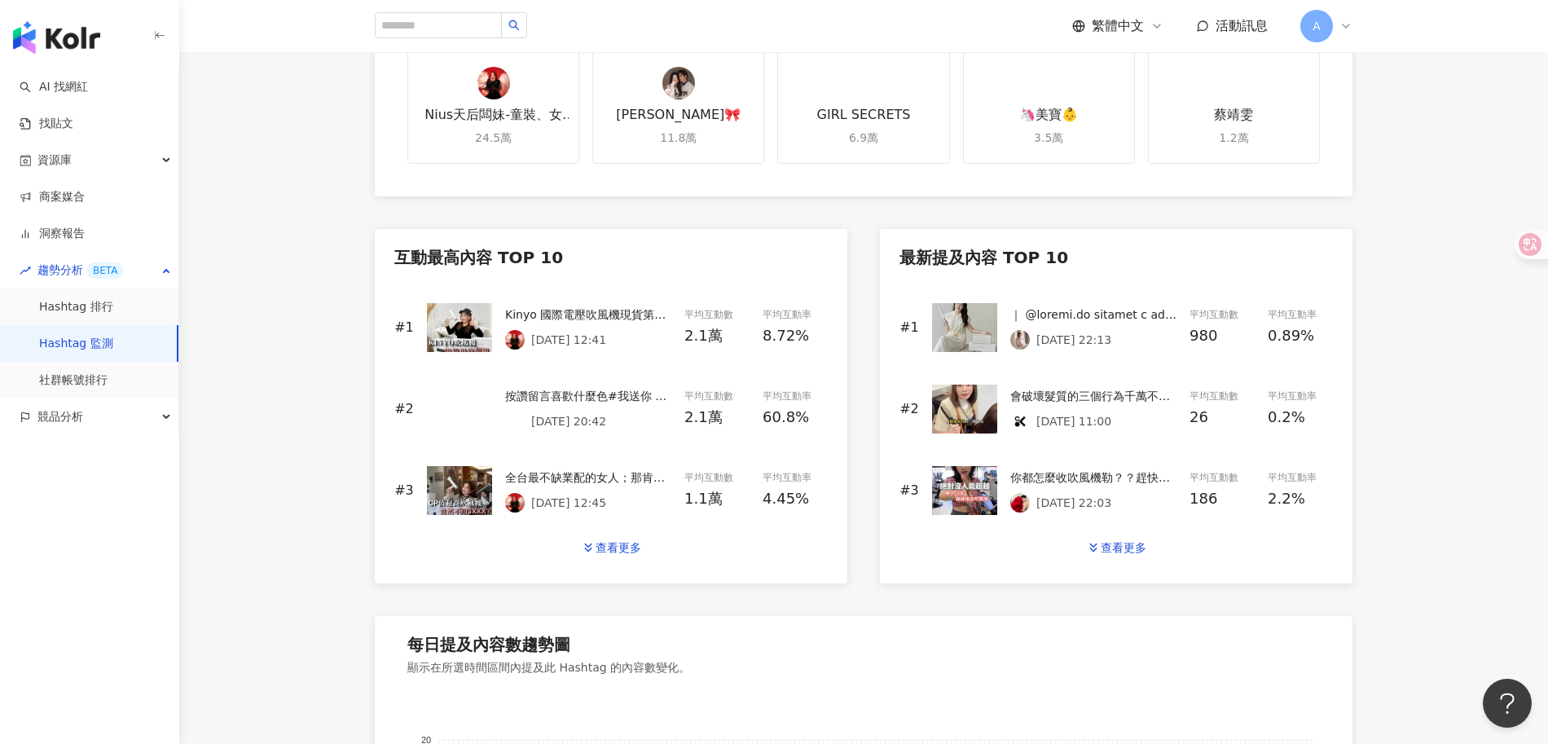
scroll to position [574, 0]
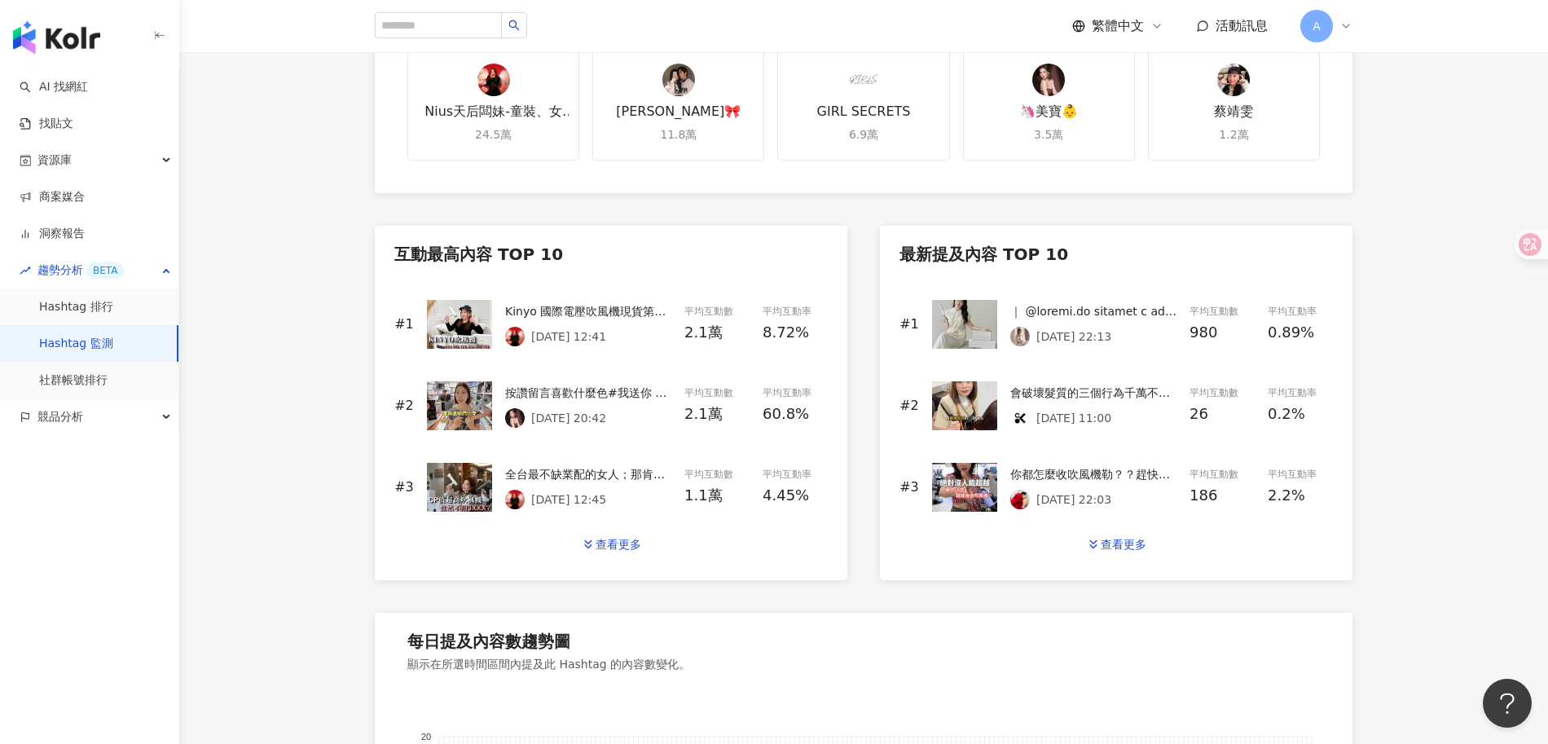
click at [614, 305] on div "Kinyo 國際電壓吹風機現貨第N團🔥 姐妹們速速出發！！！ #天后闆妹 #吹風機 #開團 #國際電壓" at bounding box center [588, 311] width 166 height 18
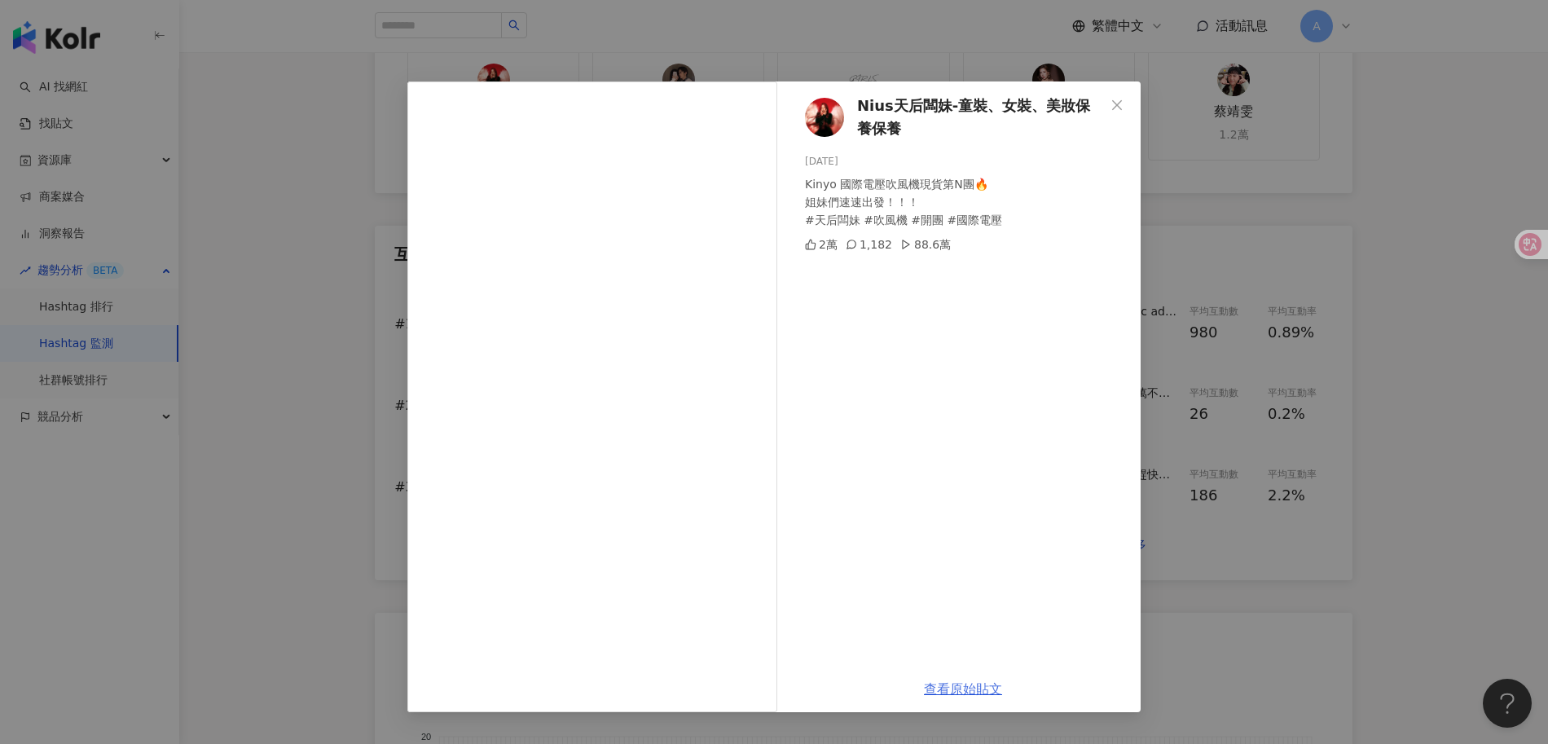
click at [964, 689] on link "查看原始貼文" at bounding box center [963, 688] width 78 height 15
click at [886, 52] on div "Nius天后闆妹-童裝、女裝、美妝保養保養 2025/7/28 Kinyo 國際電壓吹風機現貨第N團🔥 姐妹們速速出發！！！ #天后闆妹 #吹風機 #開團 #…" at bounding box center [774, 372] width 1548 height 744
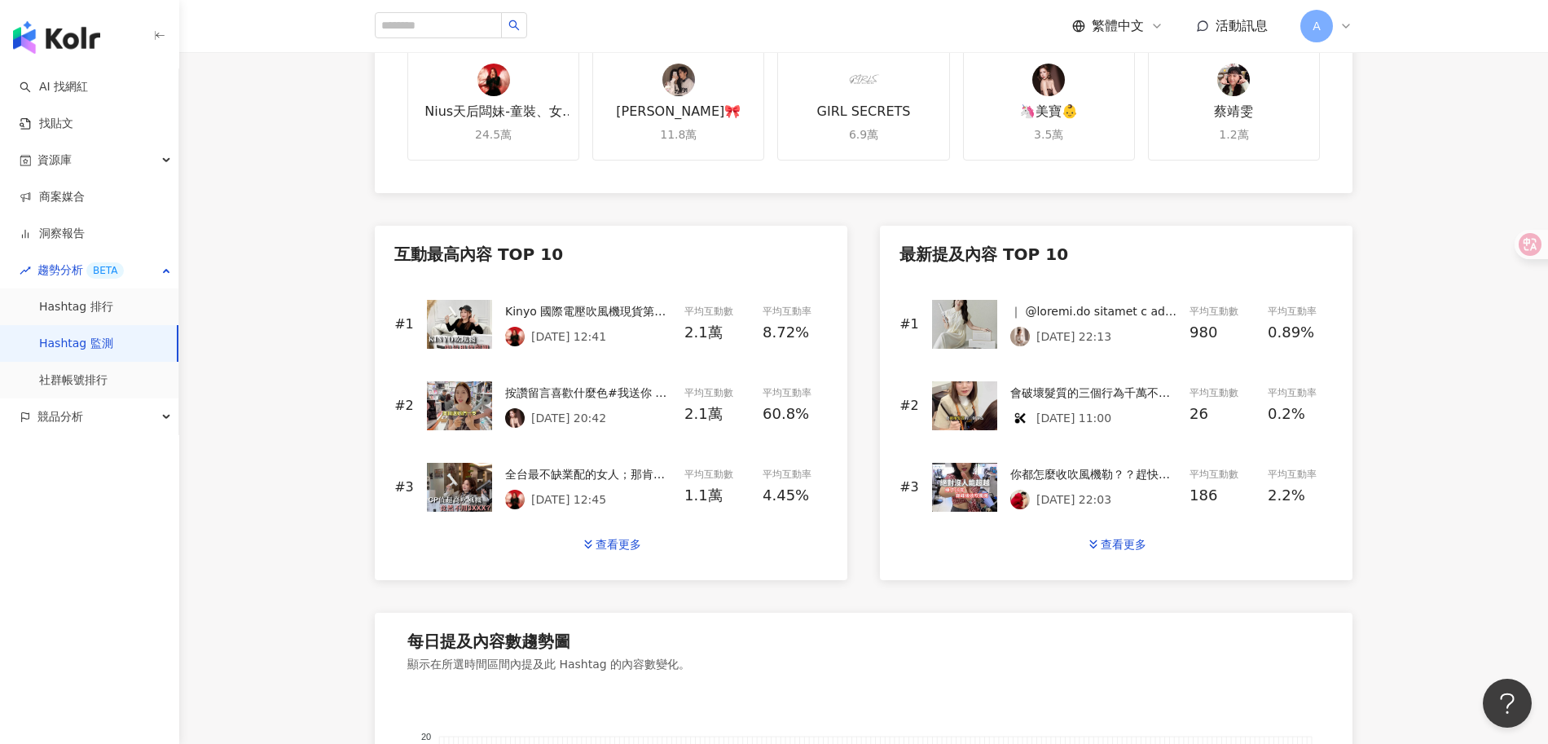
click at [610, 387] on div "按讚留言喜歡什麼色#我送你 找到好東西當然要和你們分享啊😍 寵粉活動又來😛😛 社群開團優惠只要699！（批價販售囉🤓 新朋友快進社群卡位唄😗😗 #社群限定活動…" at bounding box center [588, 393] width 166 height 18
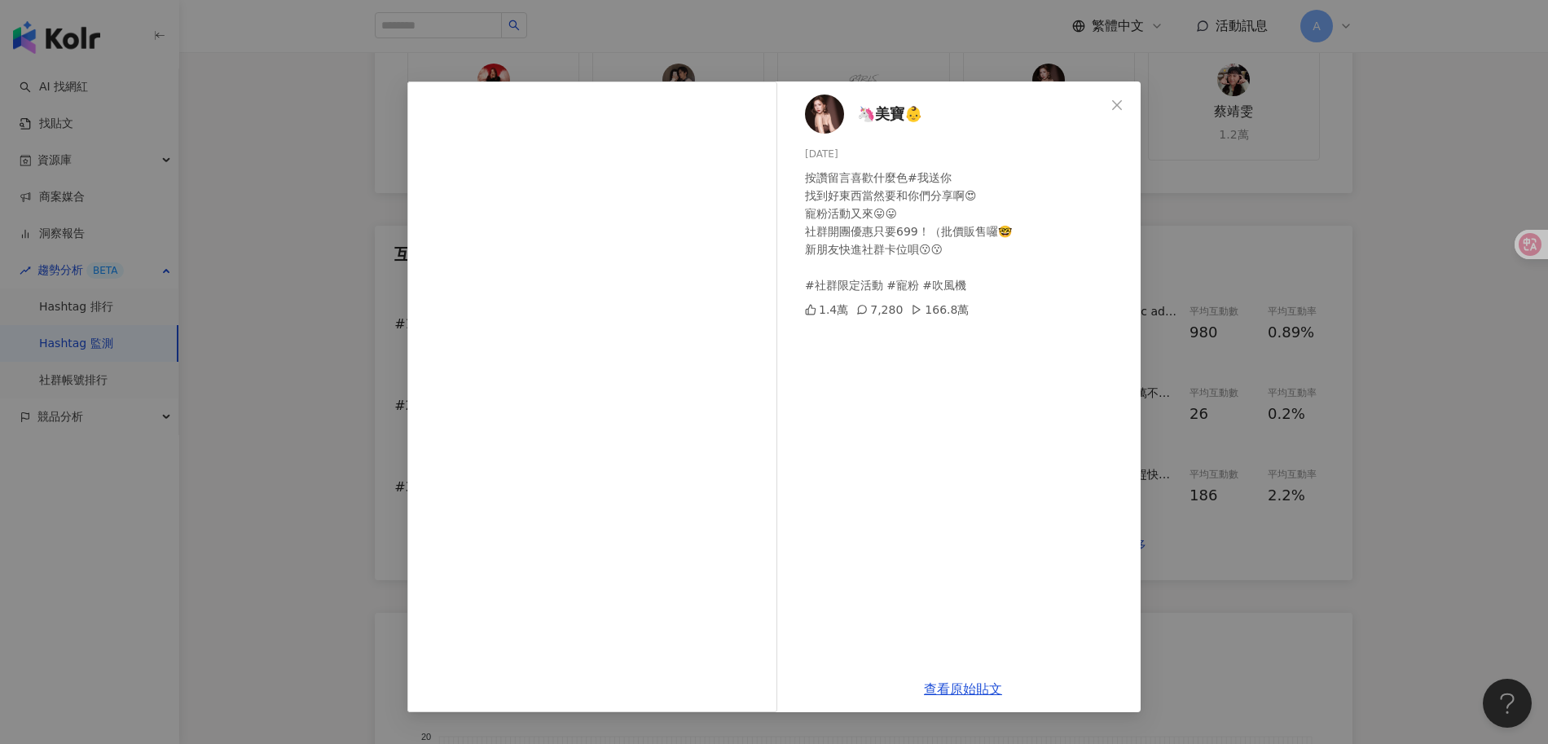
click at [1465, 443] on div "🦄美寶👶 2025/4/24 按讚留言喜歡什麼色#我送你 找到好東西當然要和你們分享啊😍 寵粉活動又來😛😛 社群開團優惠只要699！（批價販售囉🤓 新朋友快進…" at bounding box center [774, 372] width 1548 height 744
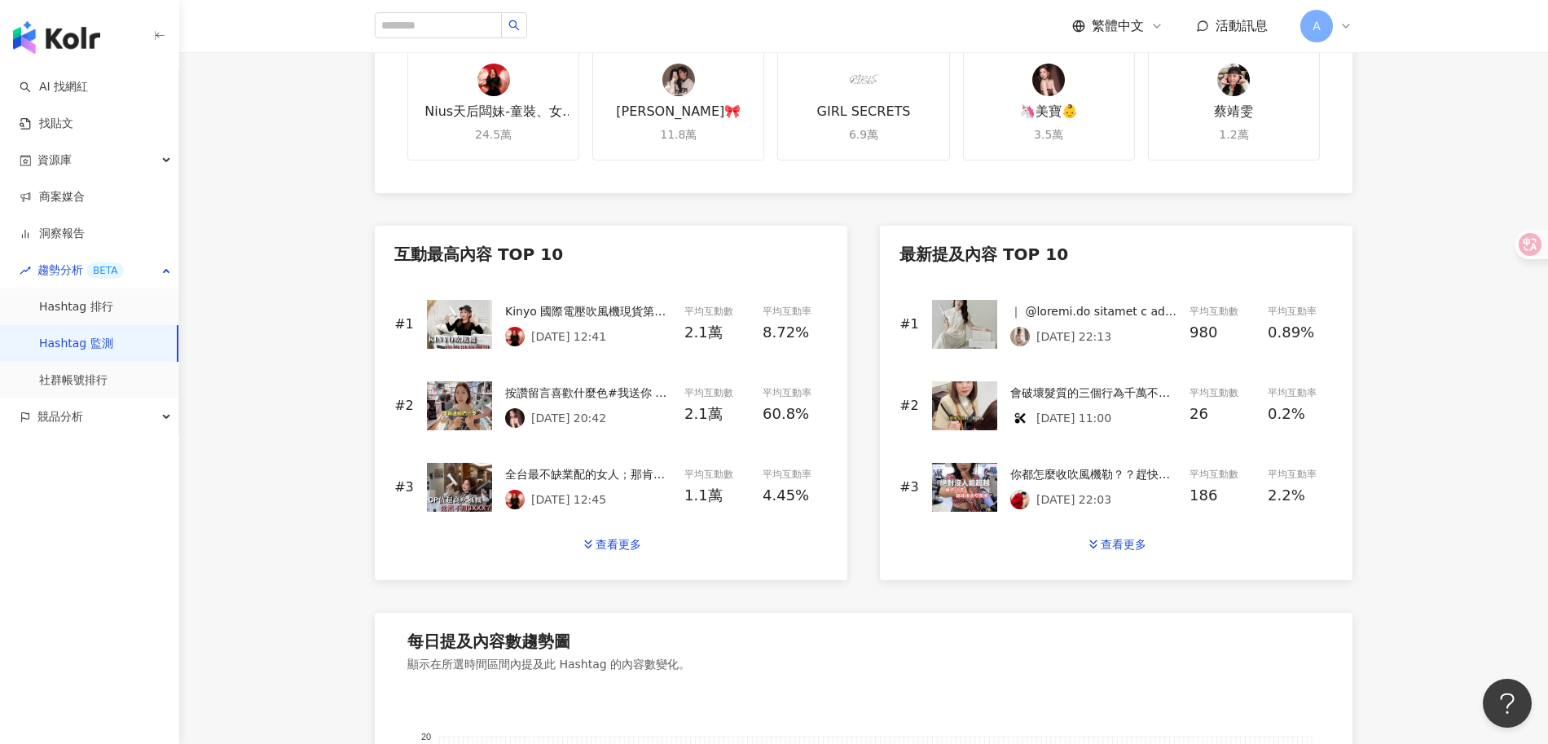
click at [1436, 442] on main "Hashtag 監測 吹風機 吹風機 最後更新時間: 2025/9/8 16:39 Instagram 台灣 近六個月 不限 目前排名 未進入前 100 名 …" at bounding box center [863, 283] width 1369 height 1611
click at [579, 466] on div "全台最不缺業配的女人；那肯定必須值得關注🙌🏻 #天后闆妹 #吹風機 必須送3支讓大家舒服一下！！" at bounding box center [588, 474] width 166 height 18
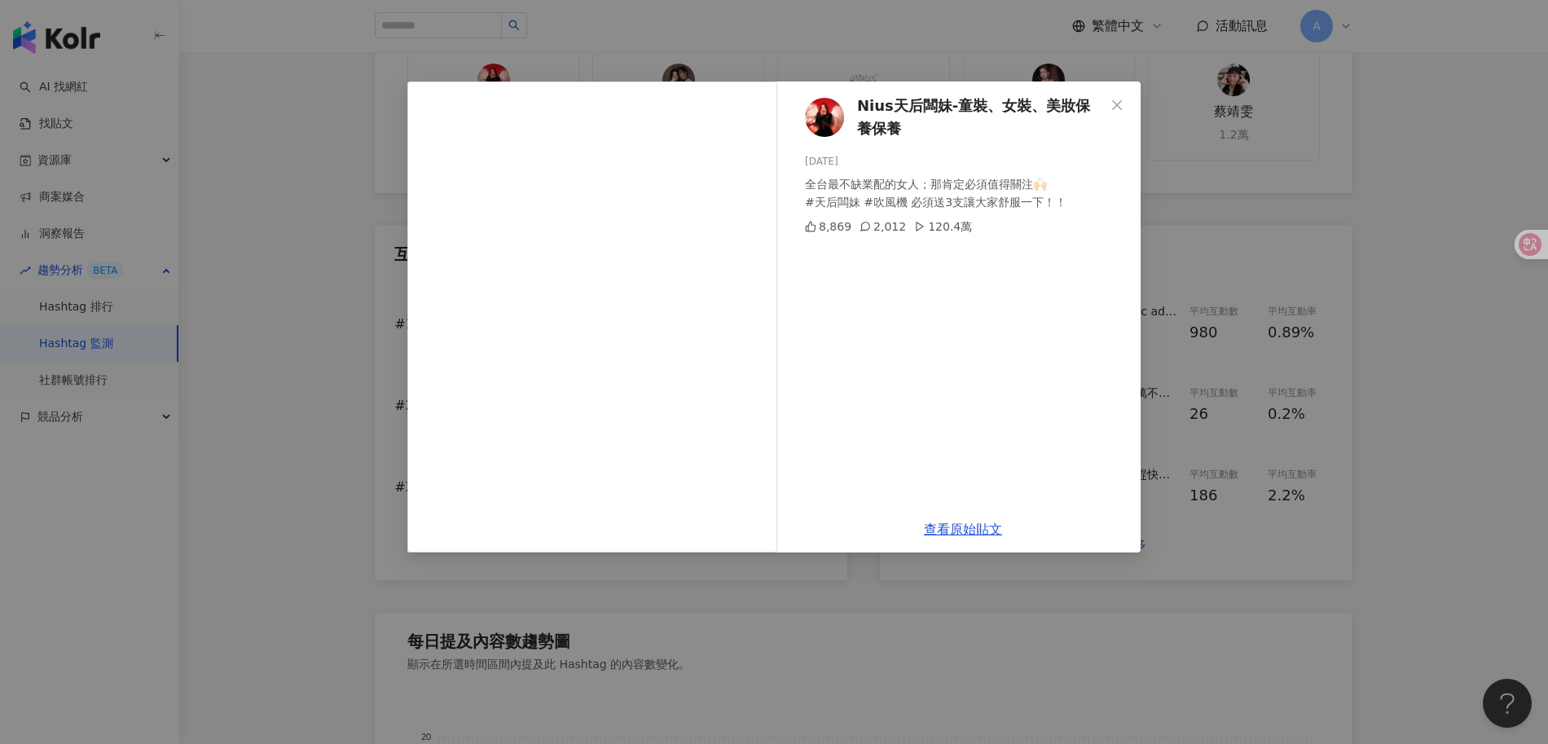
click at [1476, 396] on div "Nius天后闆妹-童裝、女裝、美妝保養保養 2025/3/22 全台最不缺業配的女人；那肯定必須值得關注🙌🏻 #天后闆妹 #吹風機 必須送3支讓大家舒服一下！…" at bounding box center [774, 372] width 1548 height 744
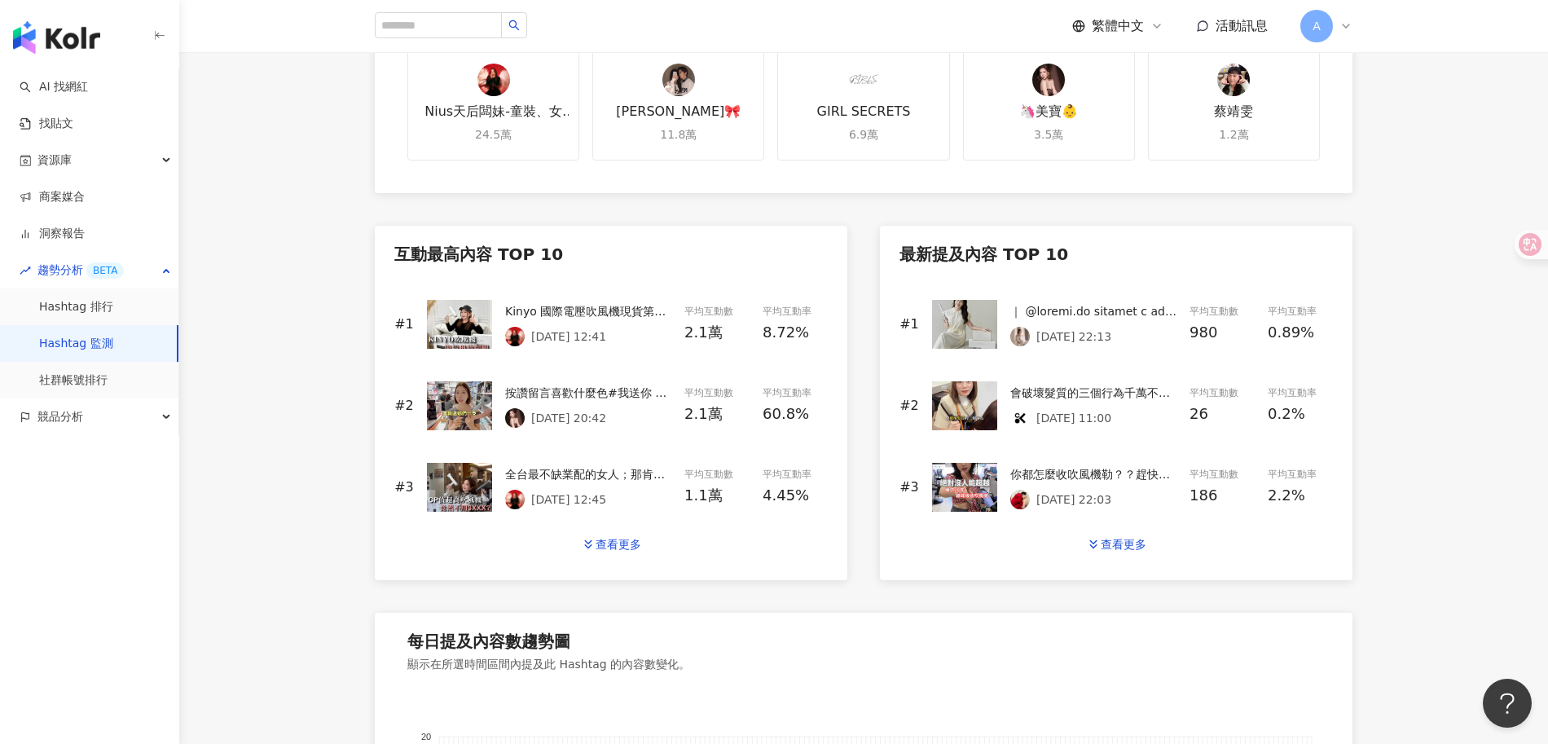
click at [1456, 395] on main "Hashtag 監測 吹風機 吹風機 最後更新時間: 2025/9/8 16:39 Instagram 台灣 近六個月 不限 目前排名 未進入前 100 名 …" at bounding box center [863, 283] width 1369 height 1611
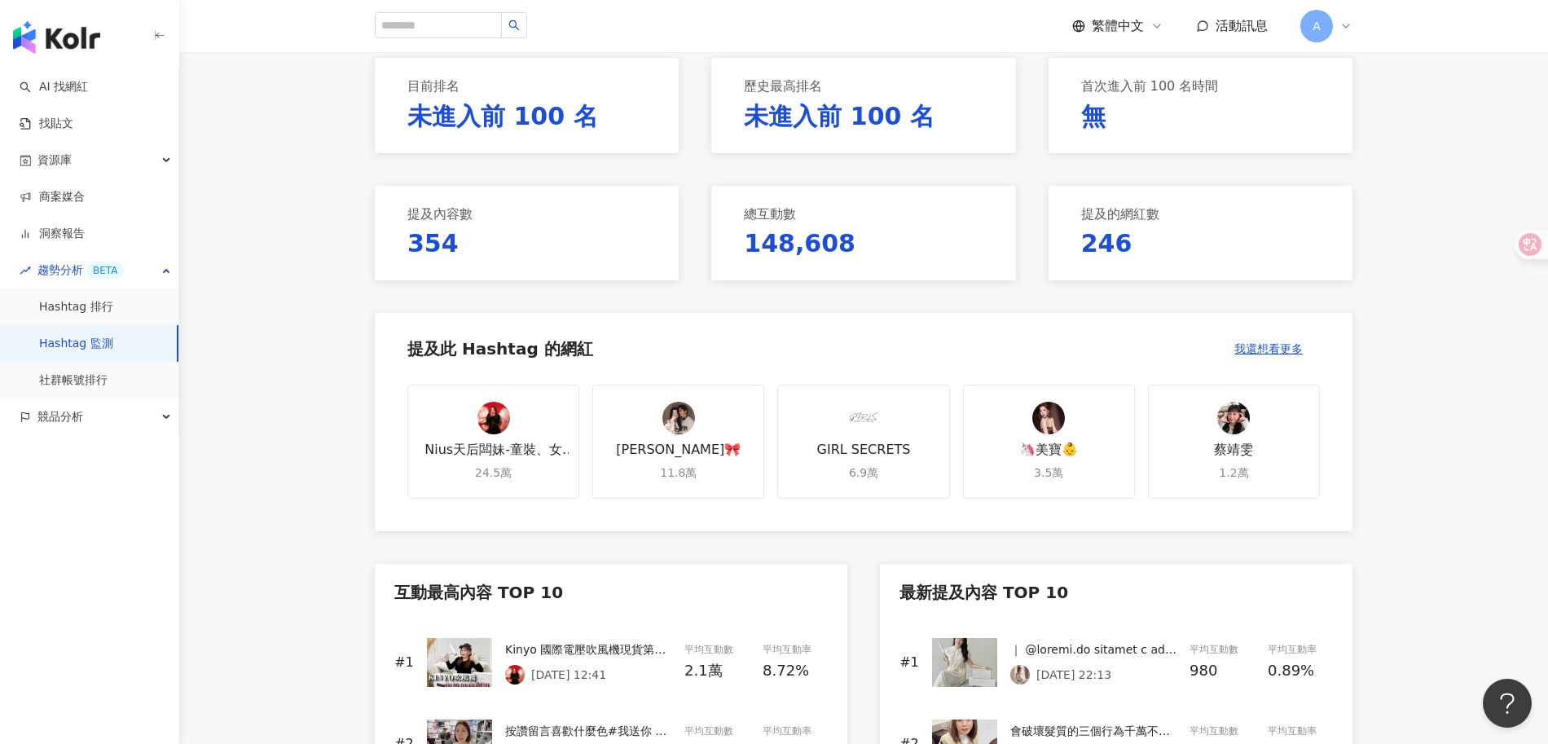
scroll to position [0, 0]
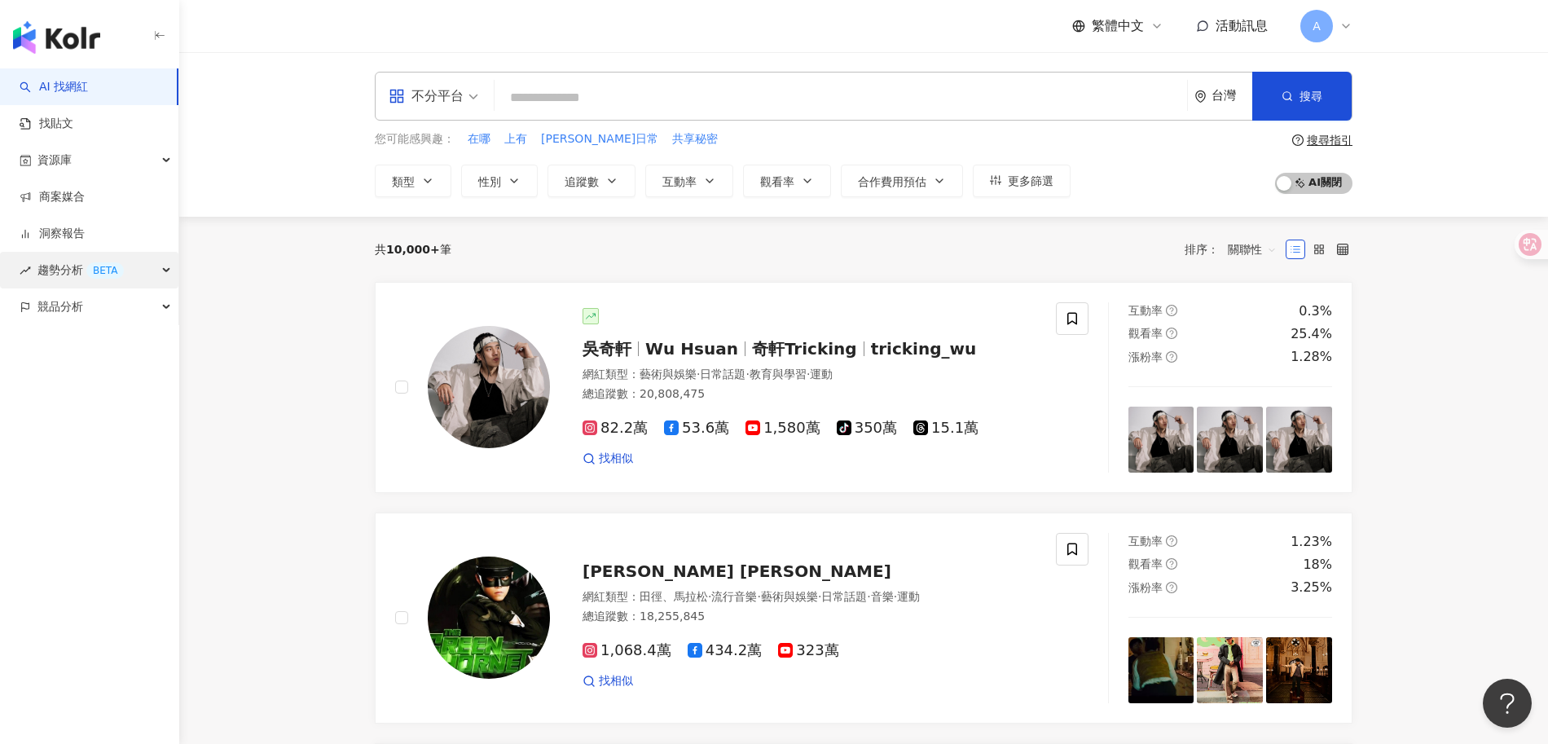
click at [106, 280] on span "趨勢分析 BETA" at bounding box center [80, 270] width 86 height 37
click at [107, 342] on link "Hashtag 監測" at bounding box center [76, 344] width 74 height 16
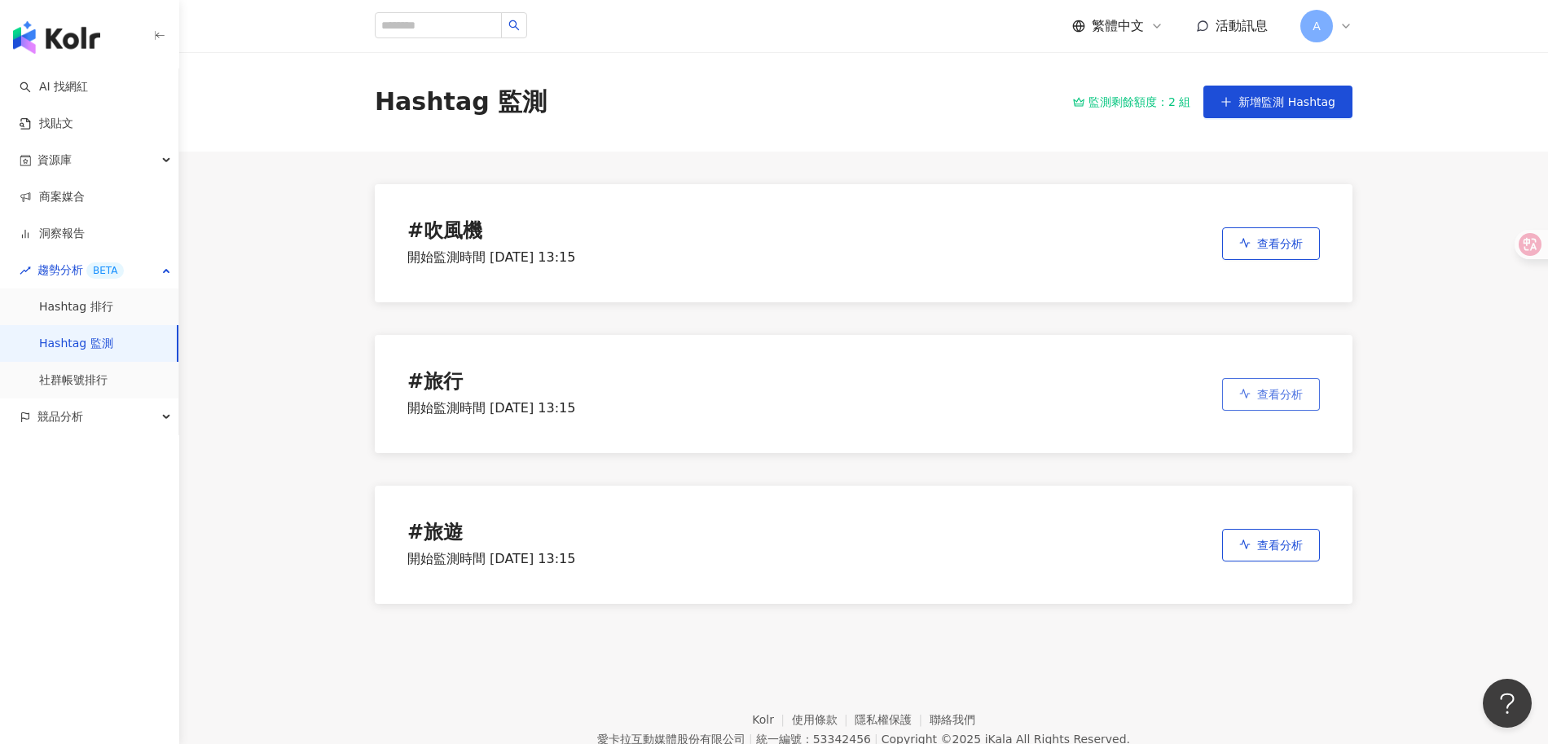
click at [1302, 392] on span "查看分析" at bounding box center [1280, 394] width 46 height 13
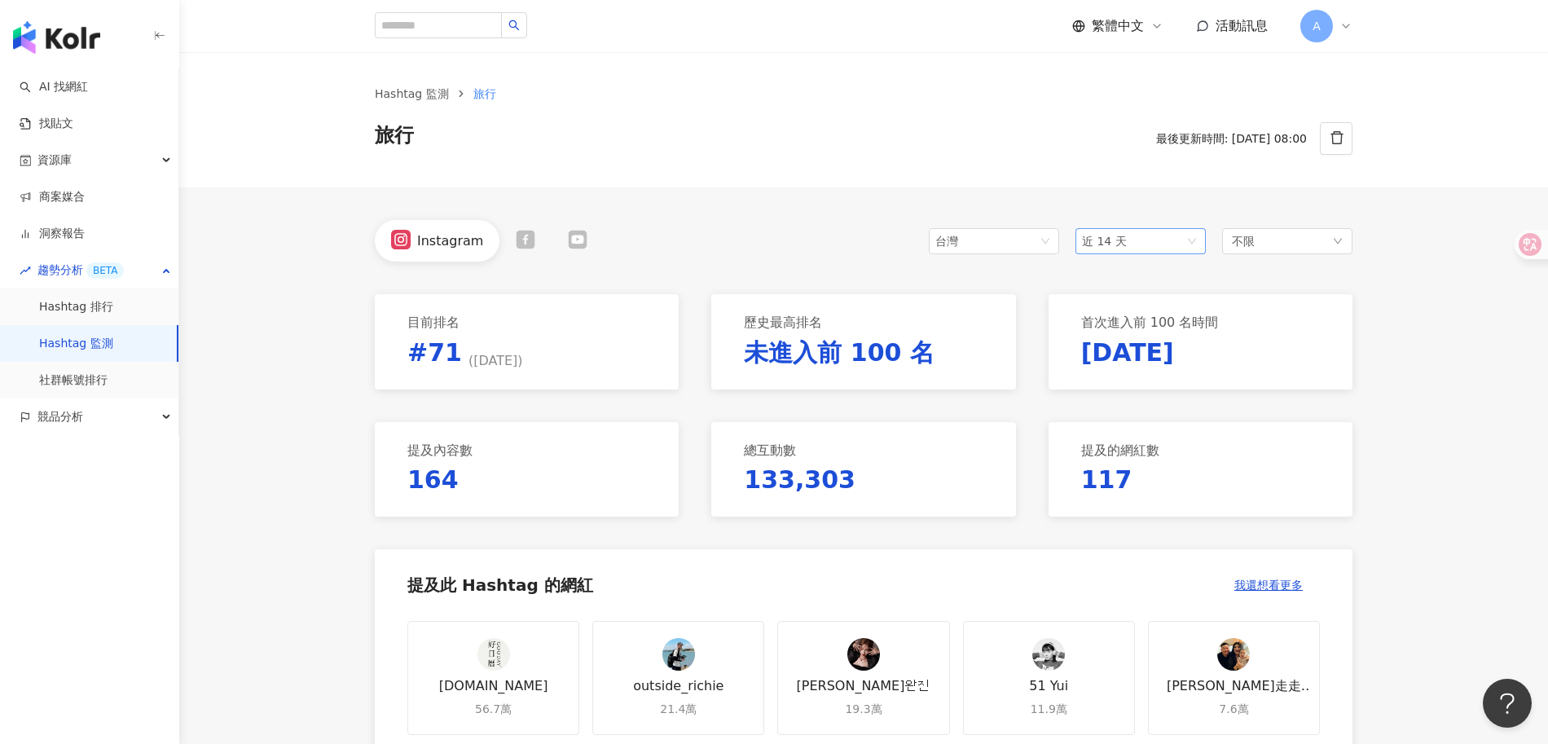
click at [1138, 240] on span "近 14 天" at bounding box center [1140, 241] width 117 height 24
click at [1140, 349] on div "近六個月" at bounding box center [1141, 358] width 104 height 18
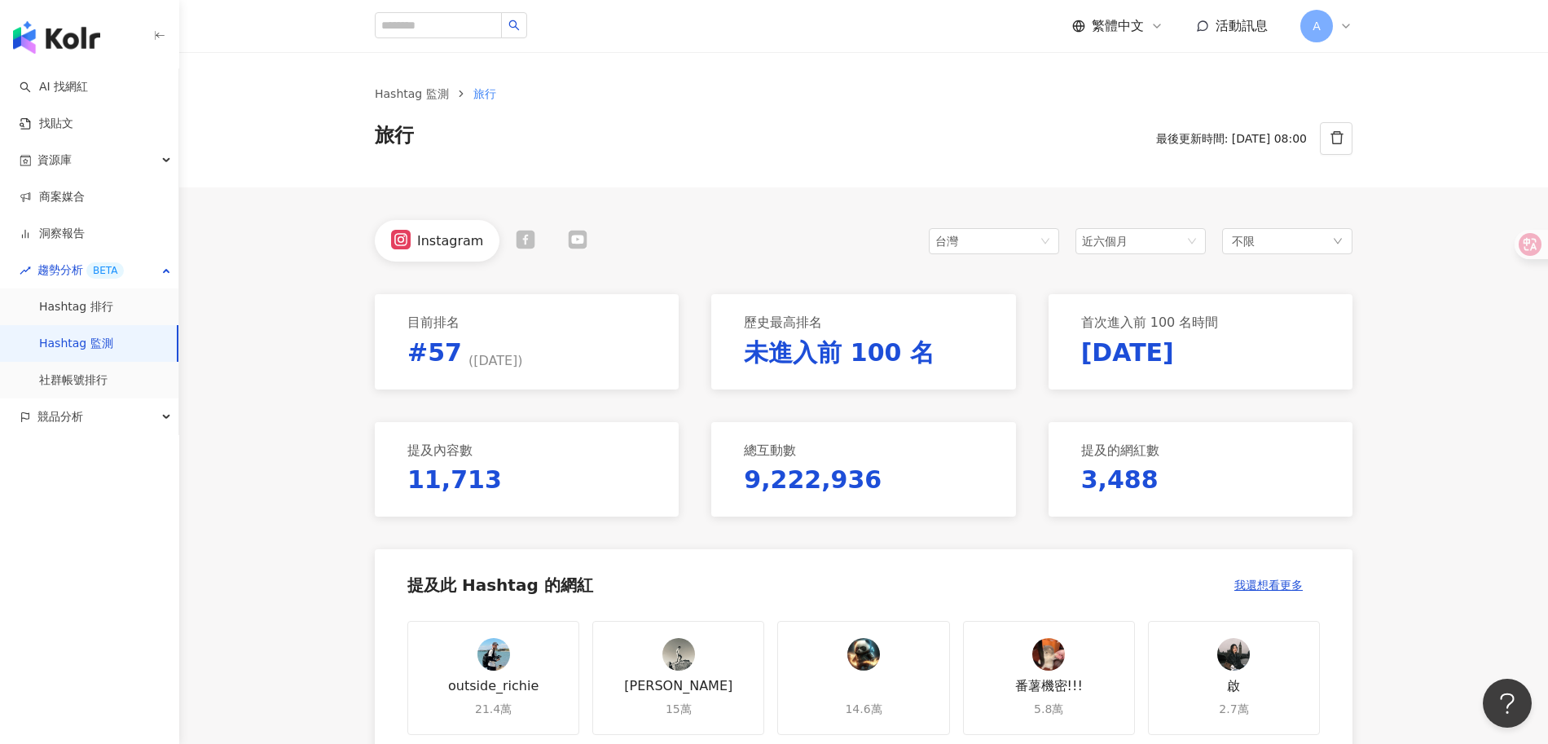
click at [530, 242] on icon at bounding box center [526, 240] width 20 height 20
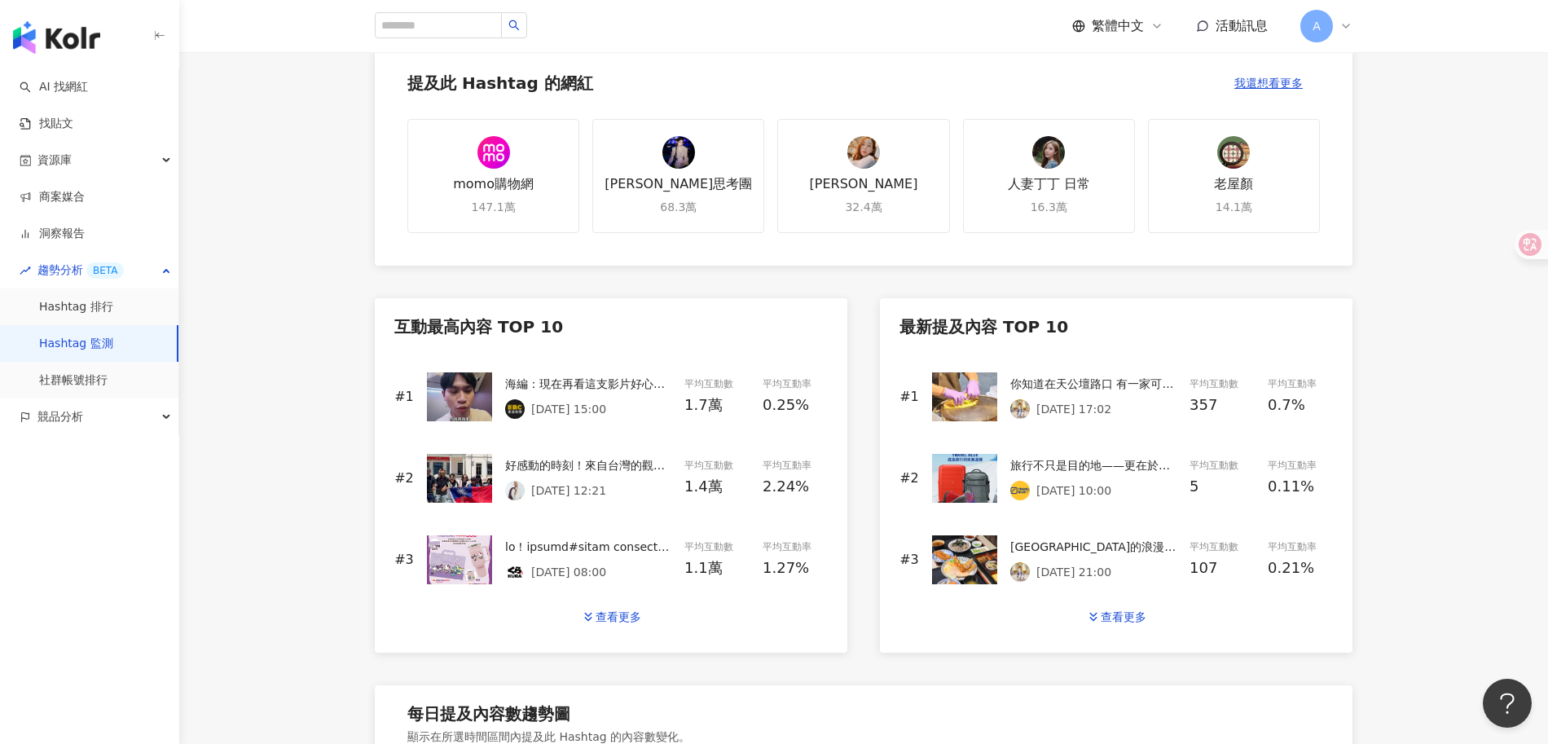
scroll to position [497, 0]
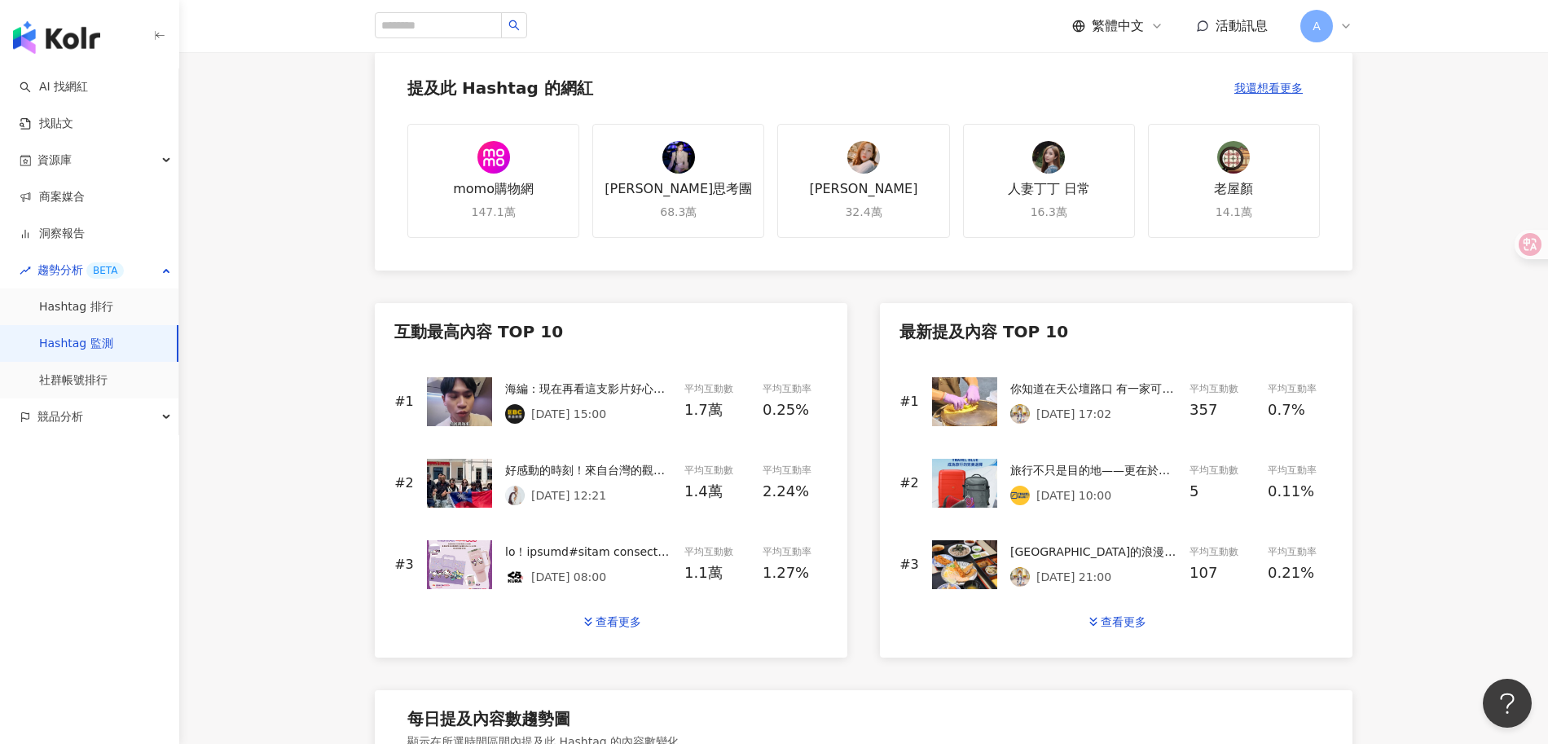
click at [332, 591] on main "Hashtag 監測 旅行 旅行 最後更新時間: 2025/9/5 08:00 Facebook 台灣 近六個月 不限 目前排名 #63 ( 2025/9/5…" at bounding box center [863, 360] width 1369 height 1611
